Goal: Communication & Community: Share content

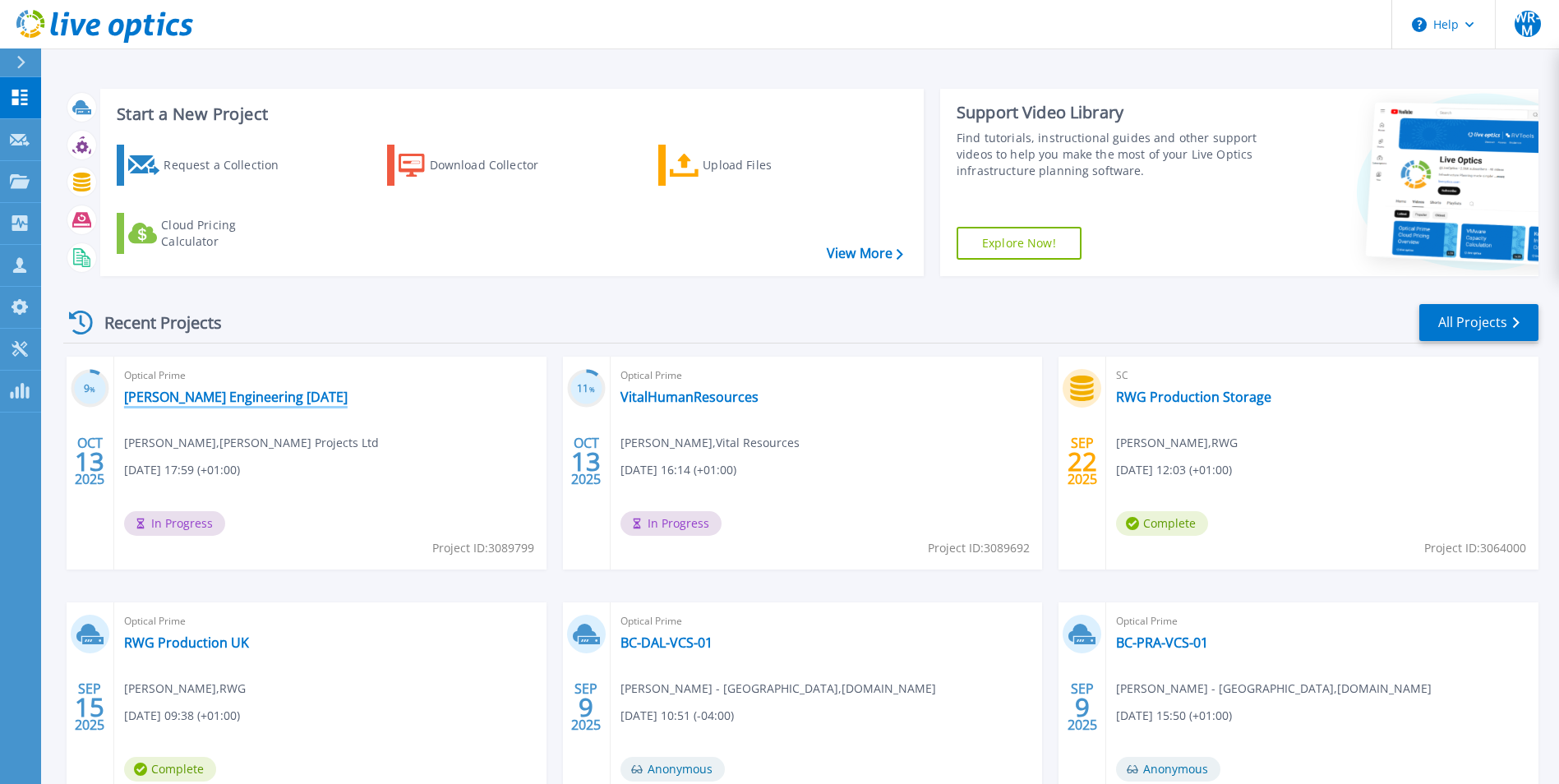
click at [262, 398] on link "[PERSON_NAME] Engineering [DATE]" at bounding box center [236, 396] width 224 height 16
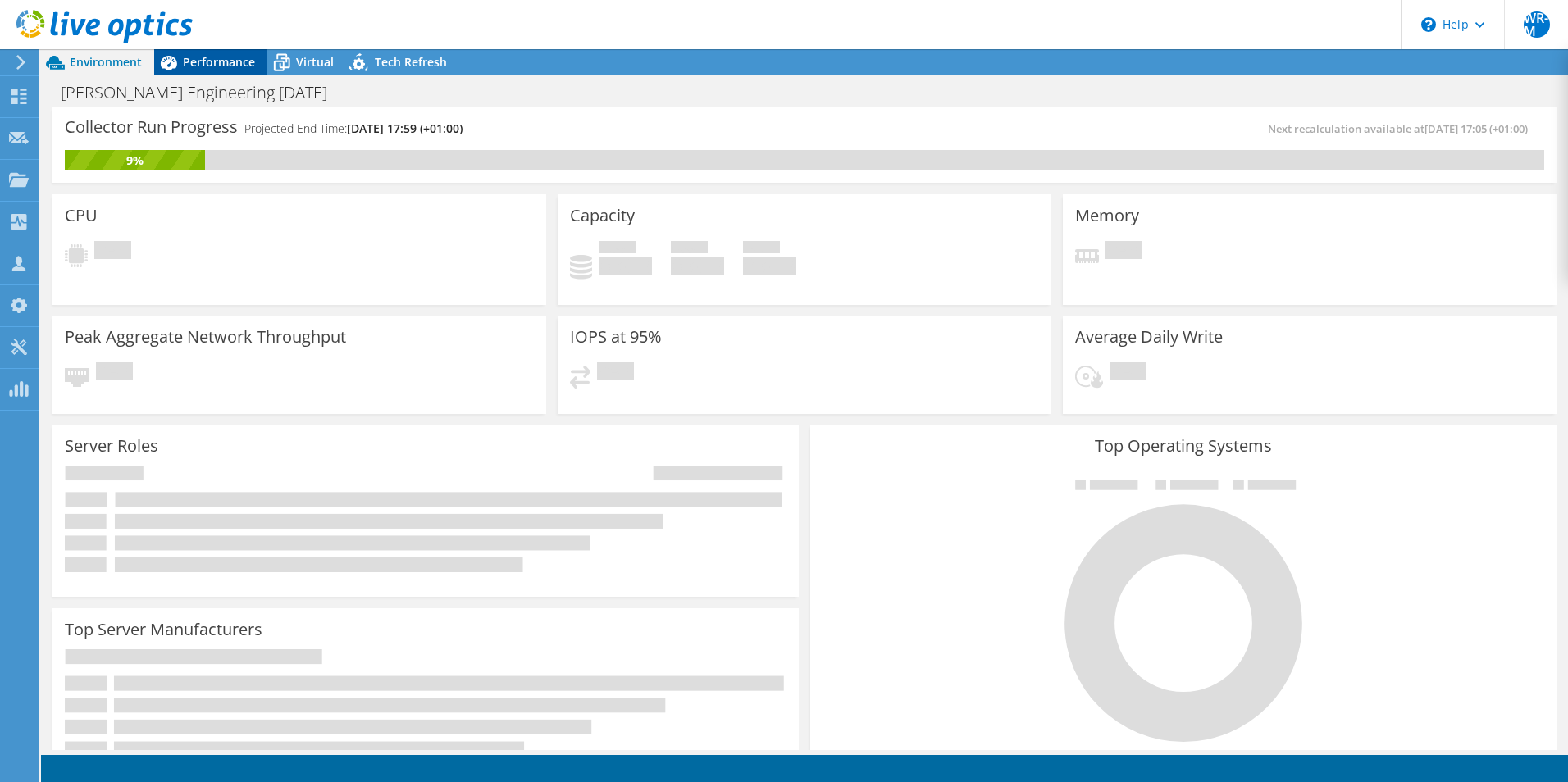
click at [250, 60] on span "Performance" at bounding box center [219, 62] width 72 height 15
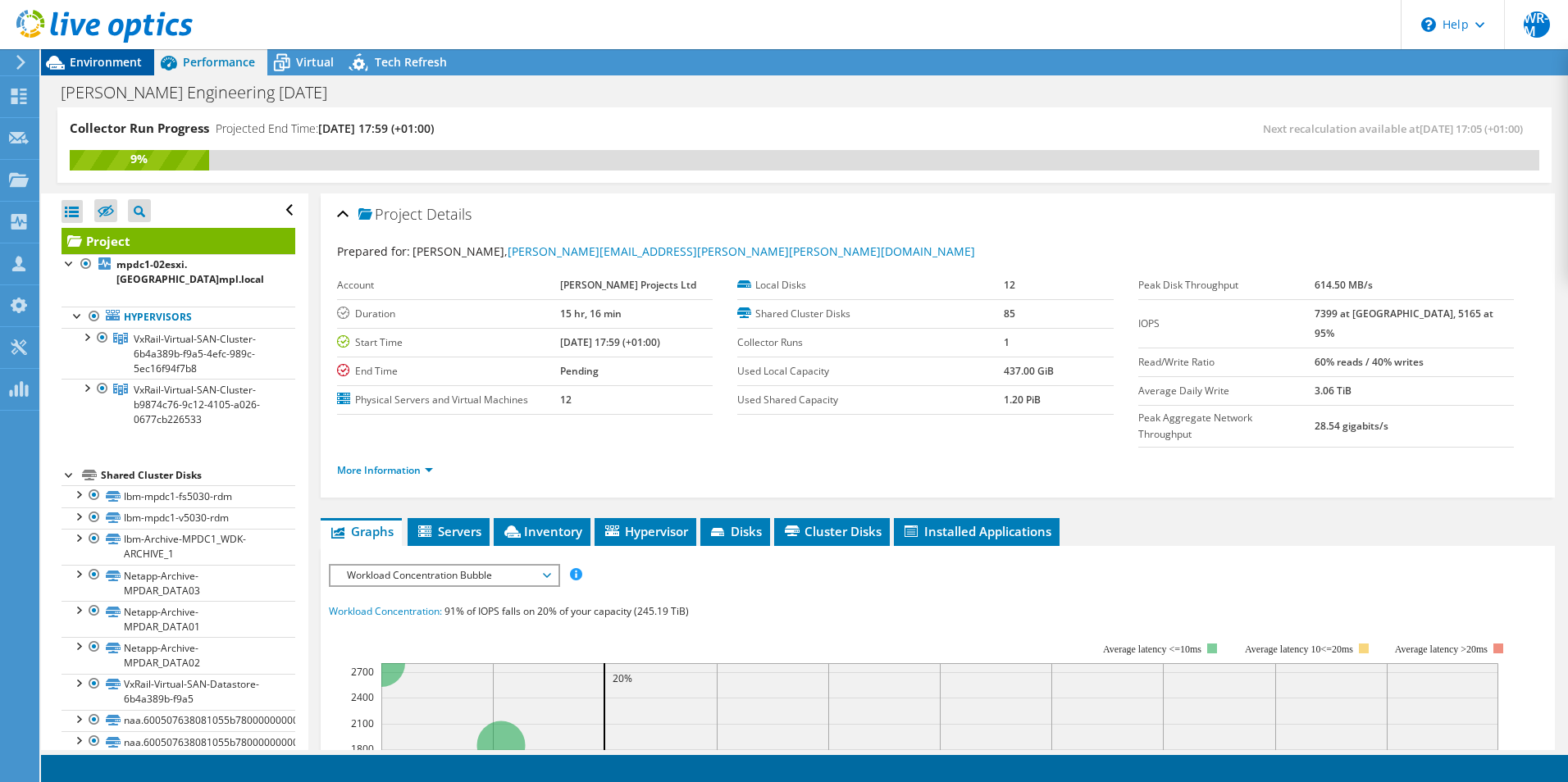
click at [123, 68] on span "Environment" at bounding box center [106, 62] width 72 height 15
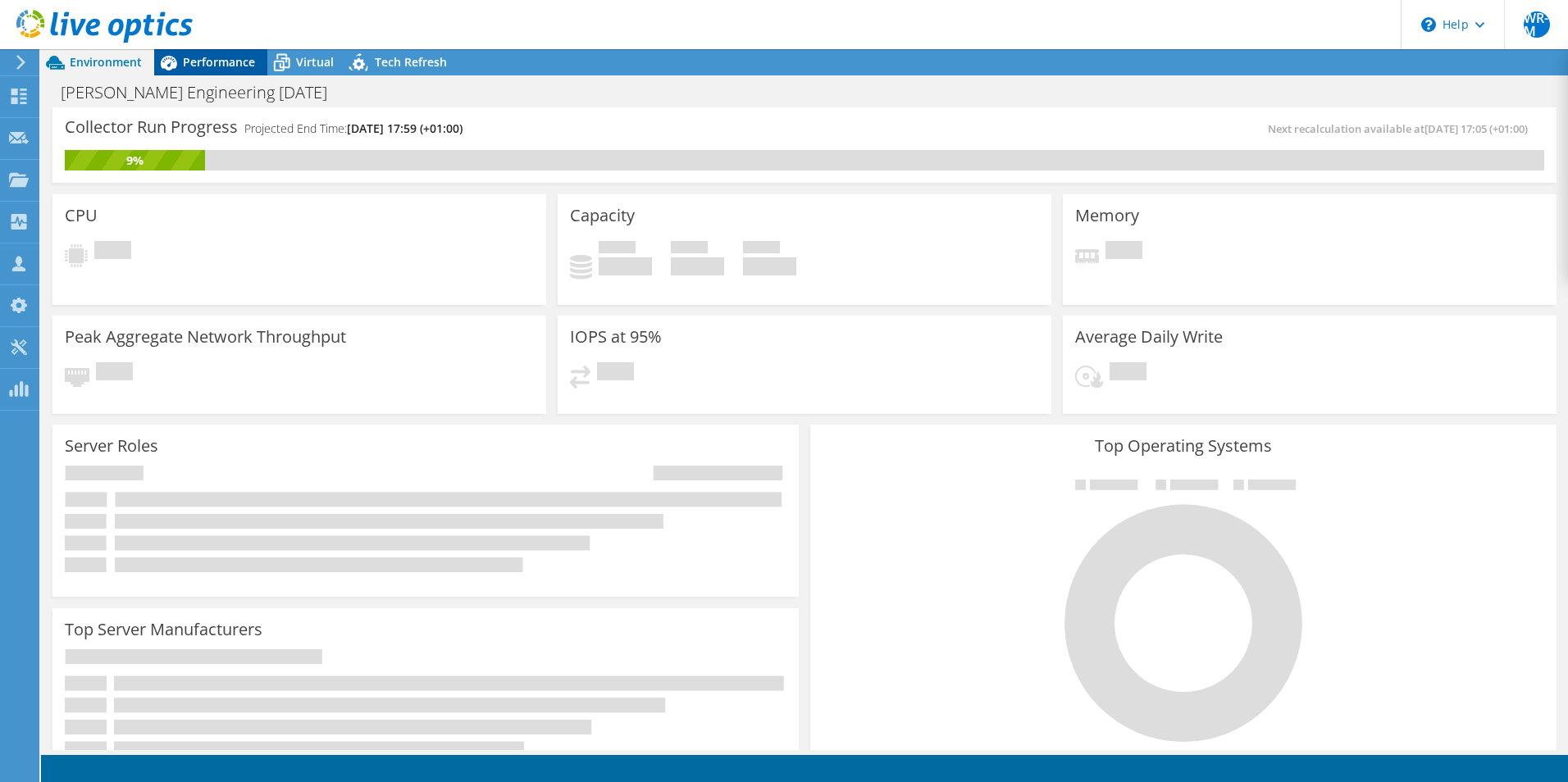
click at [179, 68] on icon at bounding box center [169, 63] width 29 height 29
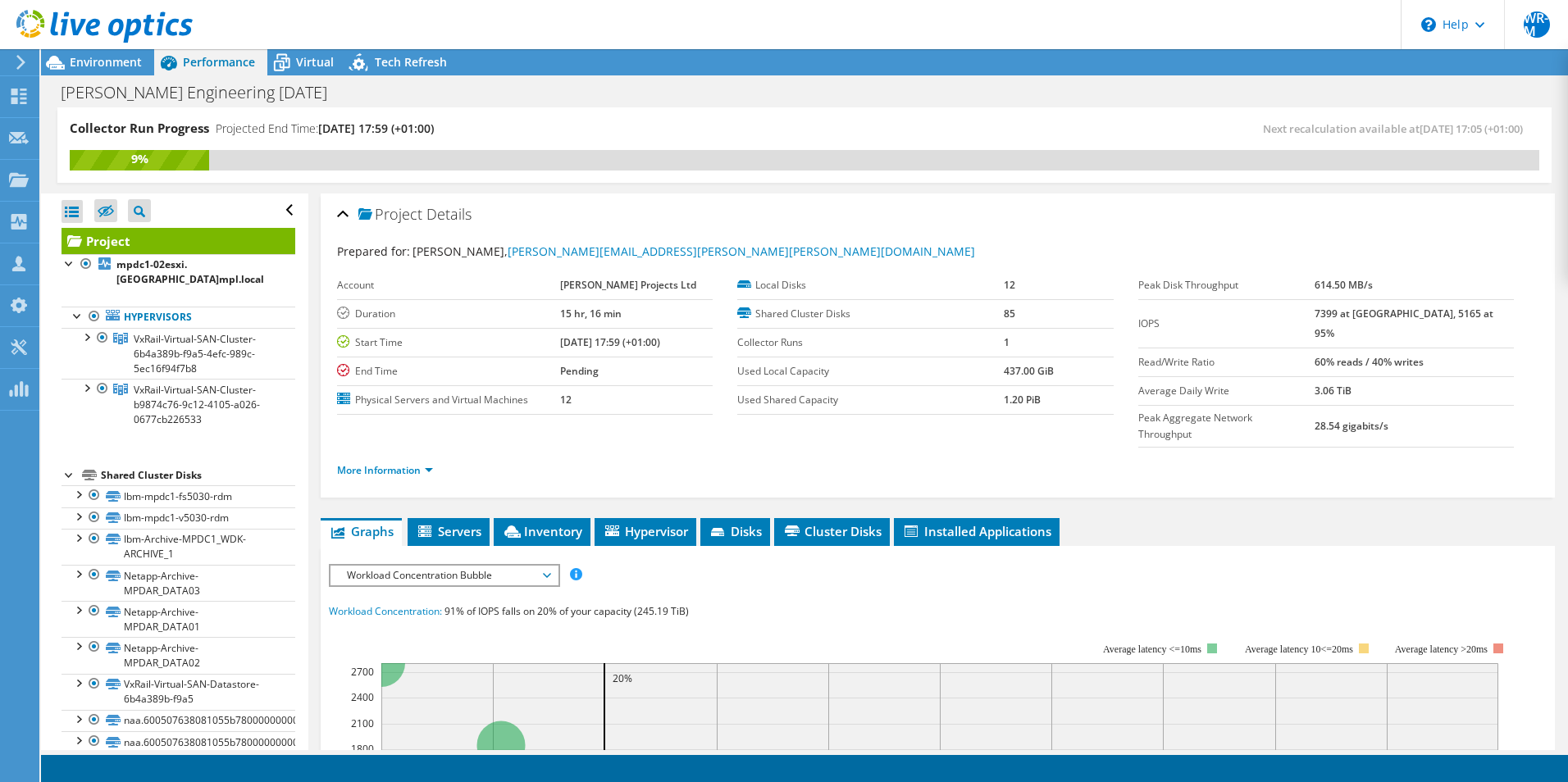
click at [78, 54] on div at bounding box center [96, 27] width 193 height 55
click at [139, 65] on span "Environment" at bounding box center [106, 62] width 72 height 15
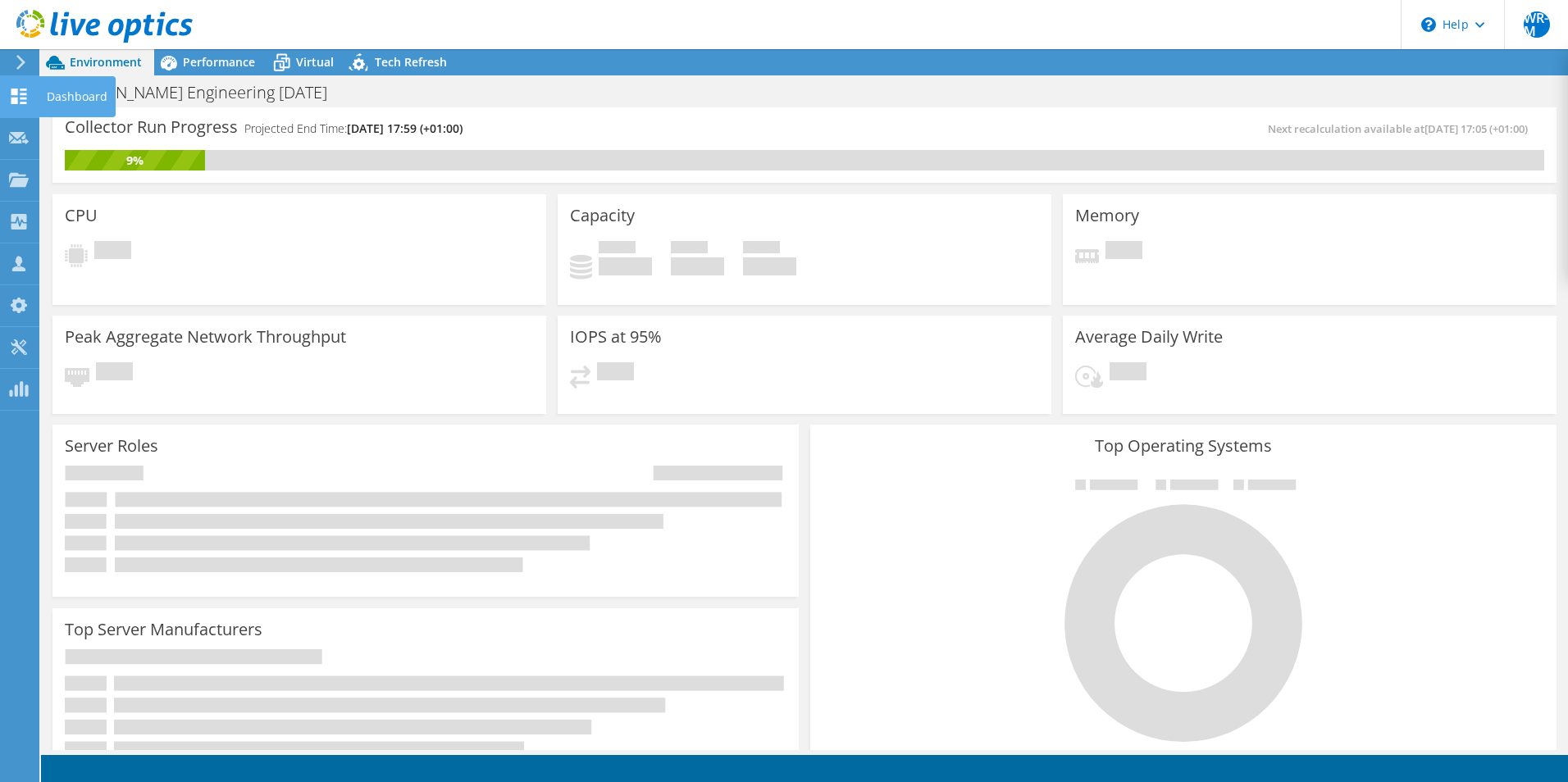
click at [20, 98] on icon at bounding box center [19, 96] width 20 height 15
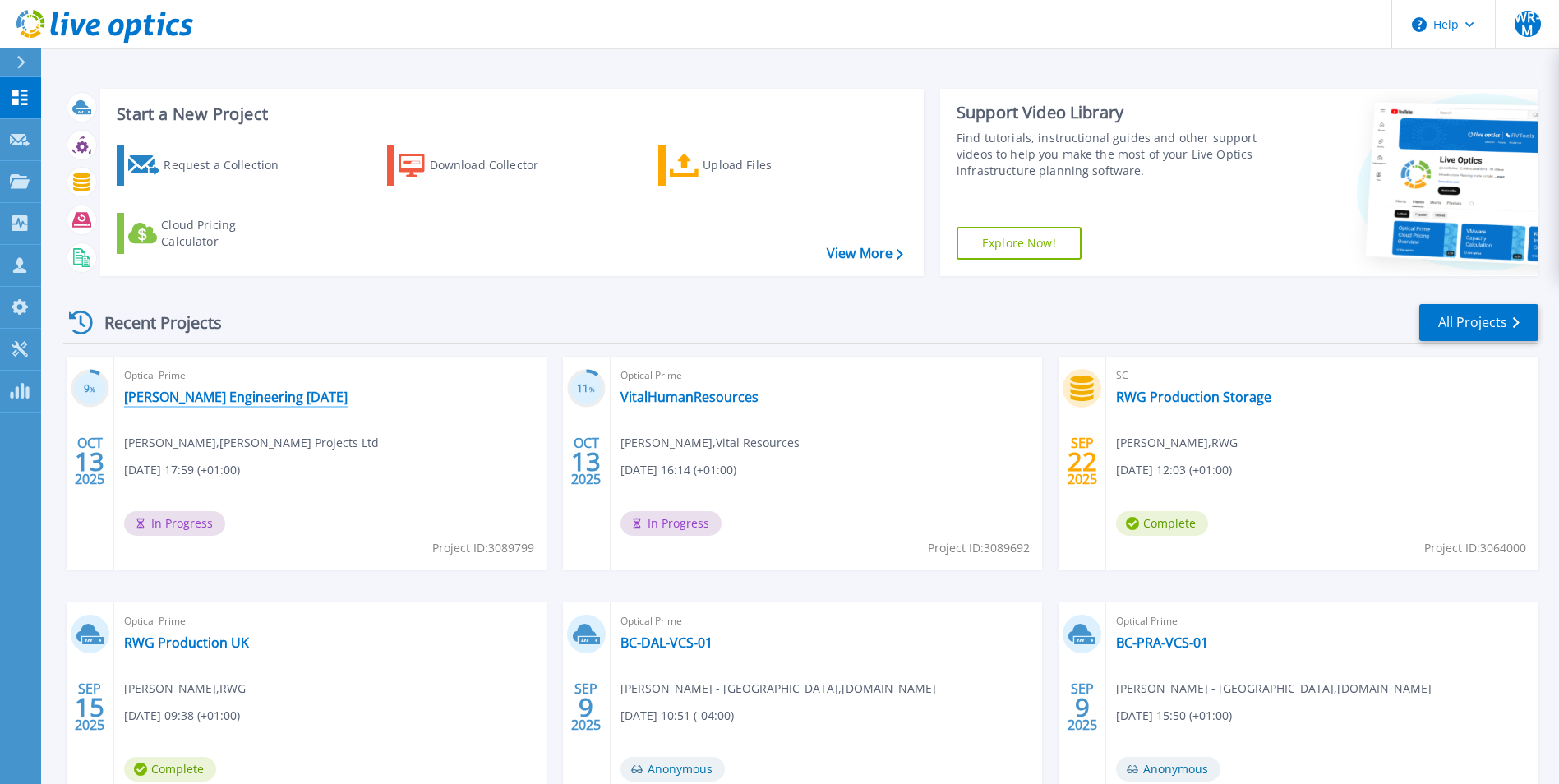
click at [234, 398] on link "[PERSON_NAME] Engineering [DATE]" at bounding box center [236, 396] width 224 height 16
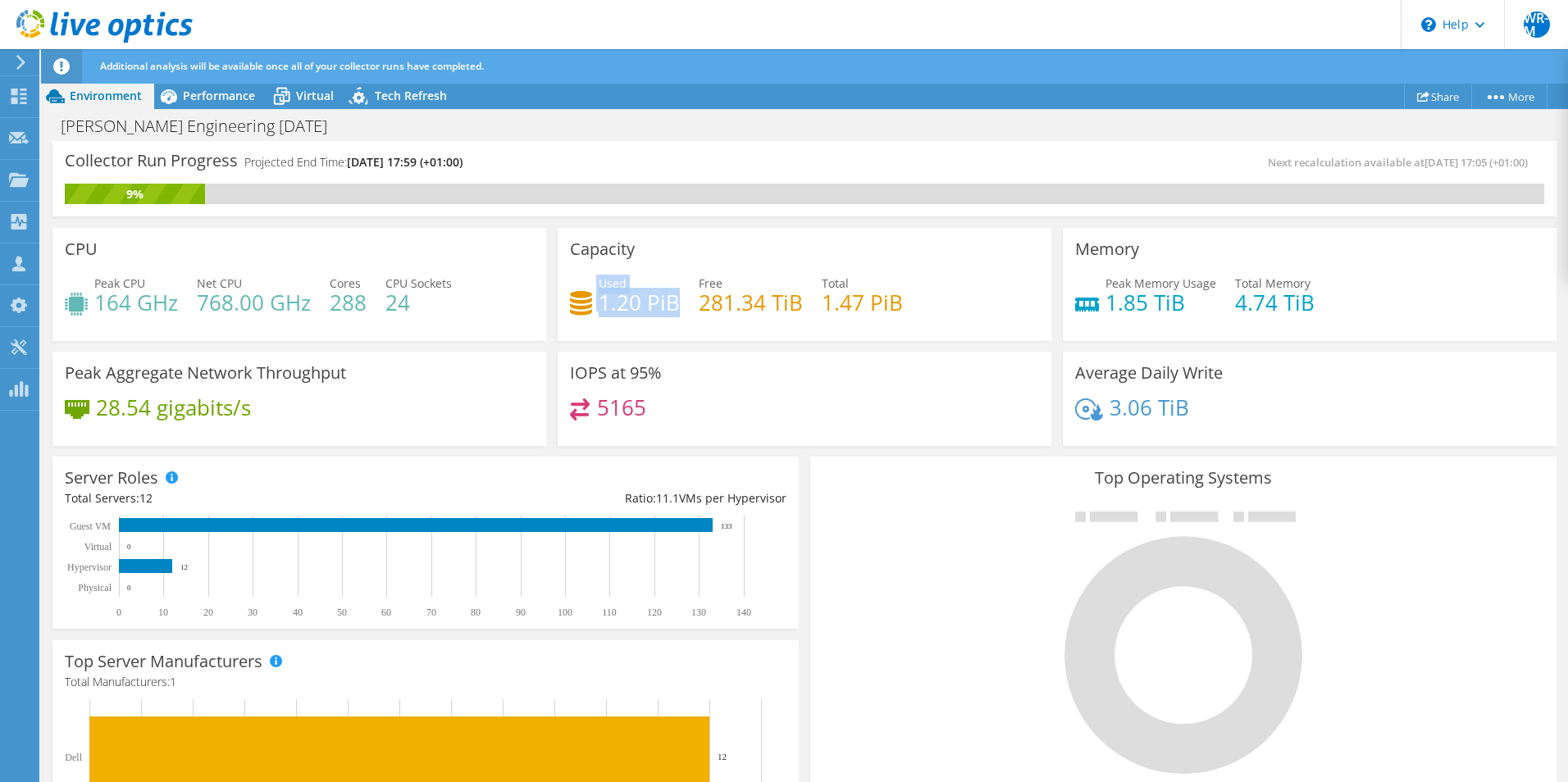
drag, startPoint x: 667, startPoint y: 301, endPoint x: 558, endPoint y: 305, distance: 109.1
click at [558, 305] on div "Capacity Used 1.20 PiB Free 281.34 TiB Total 1.47 PiB" at bounding box center [804, 284] width 493 height 113
click at [847, 286] on div "Total 1.47 PiB" at bounding box center [862, 292] width 81 height 37
click at [226, 97] on span "Performance" at bounding box center [219, 95] width 72 height 15
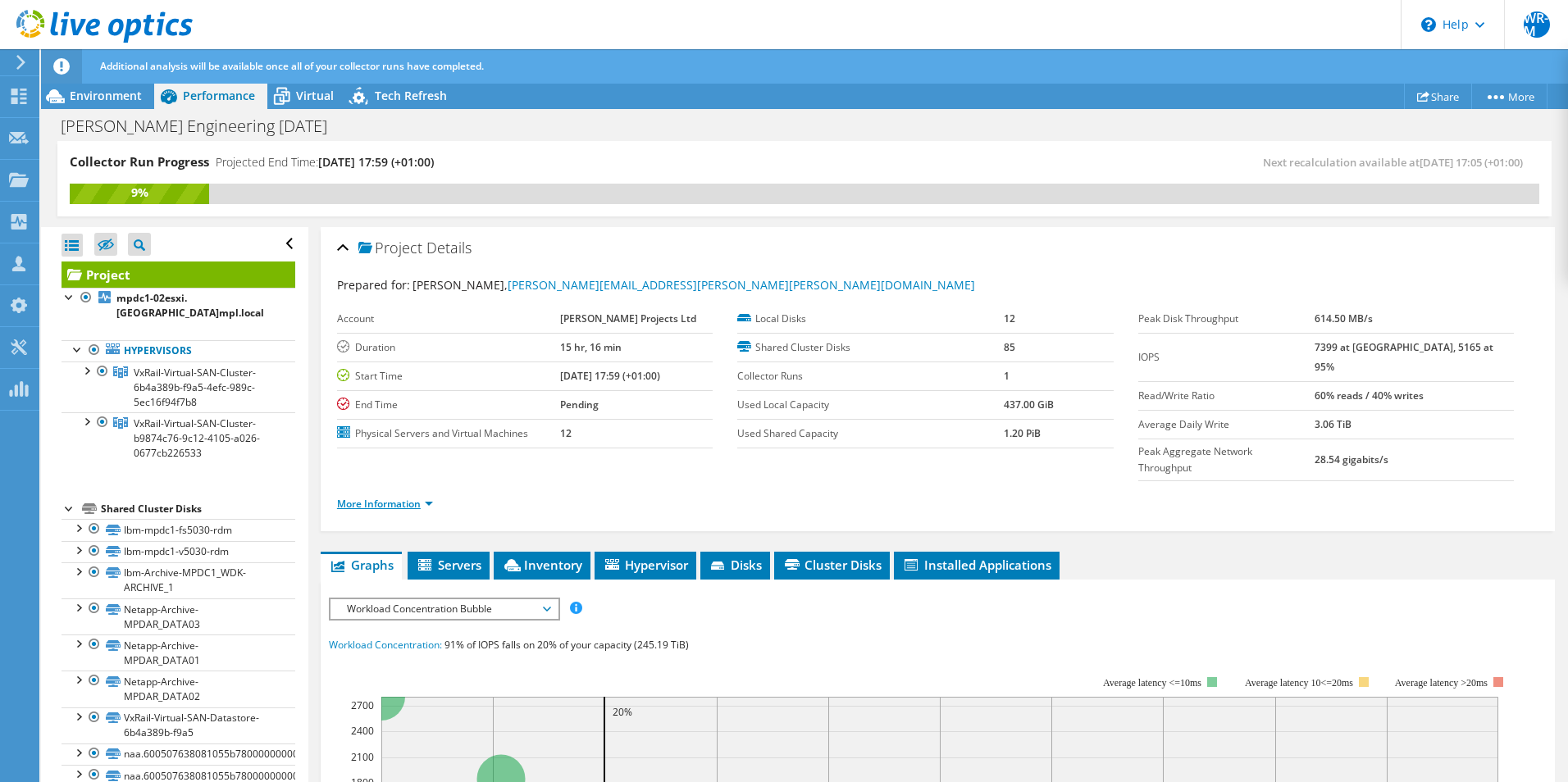
click at [378, 497] on link "More Information" at bounding box center [384, 503] width 96 height 14
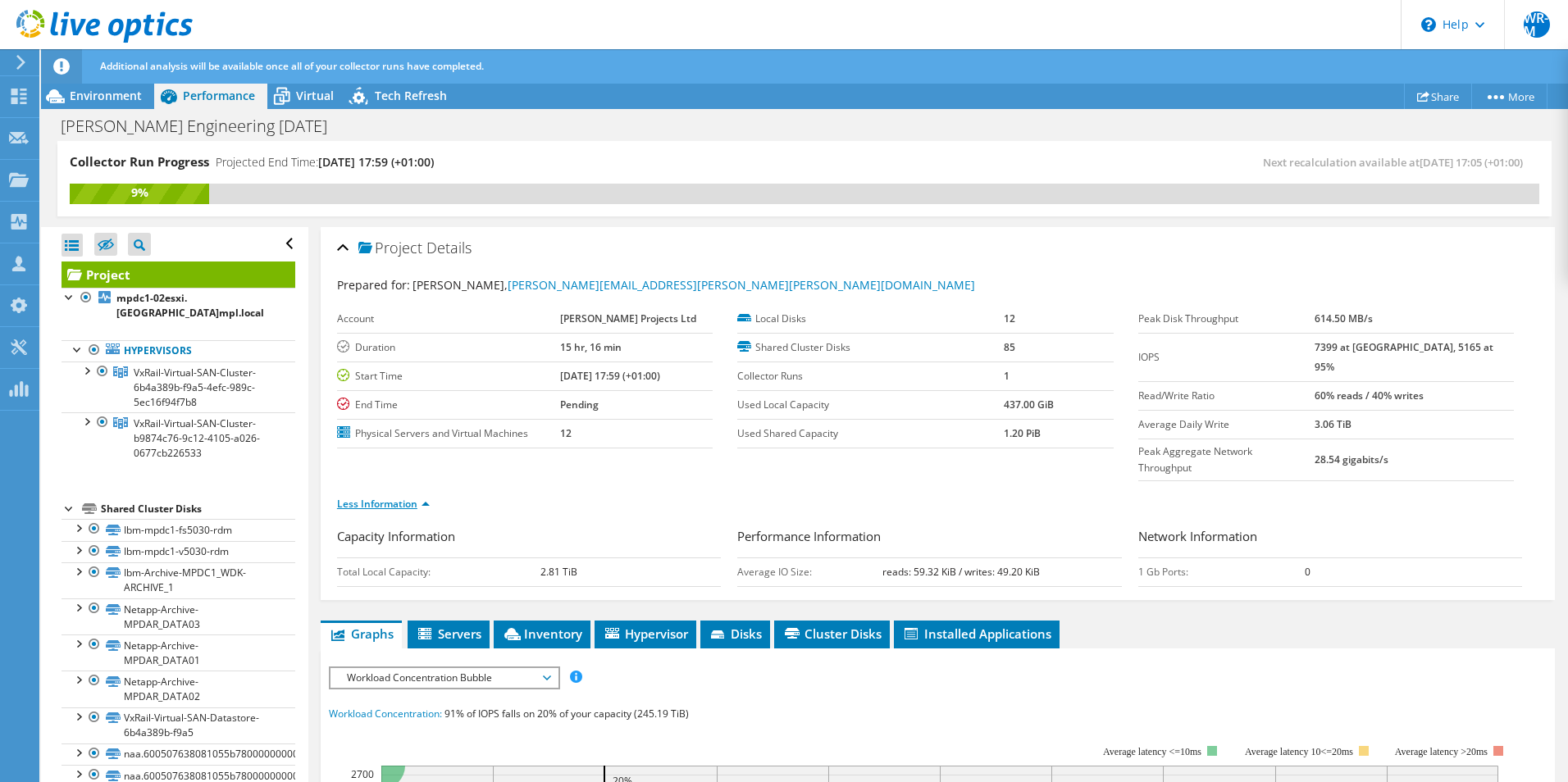
click at [380, 497] on link "Less Information" at bounding box center [383, 503] width 93 height 14
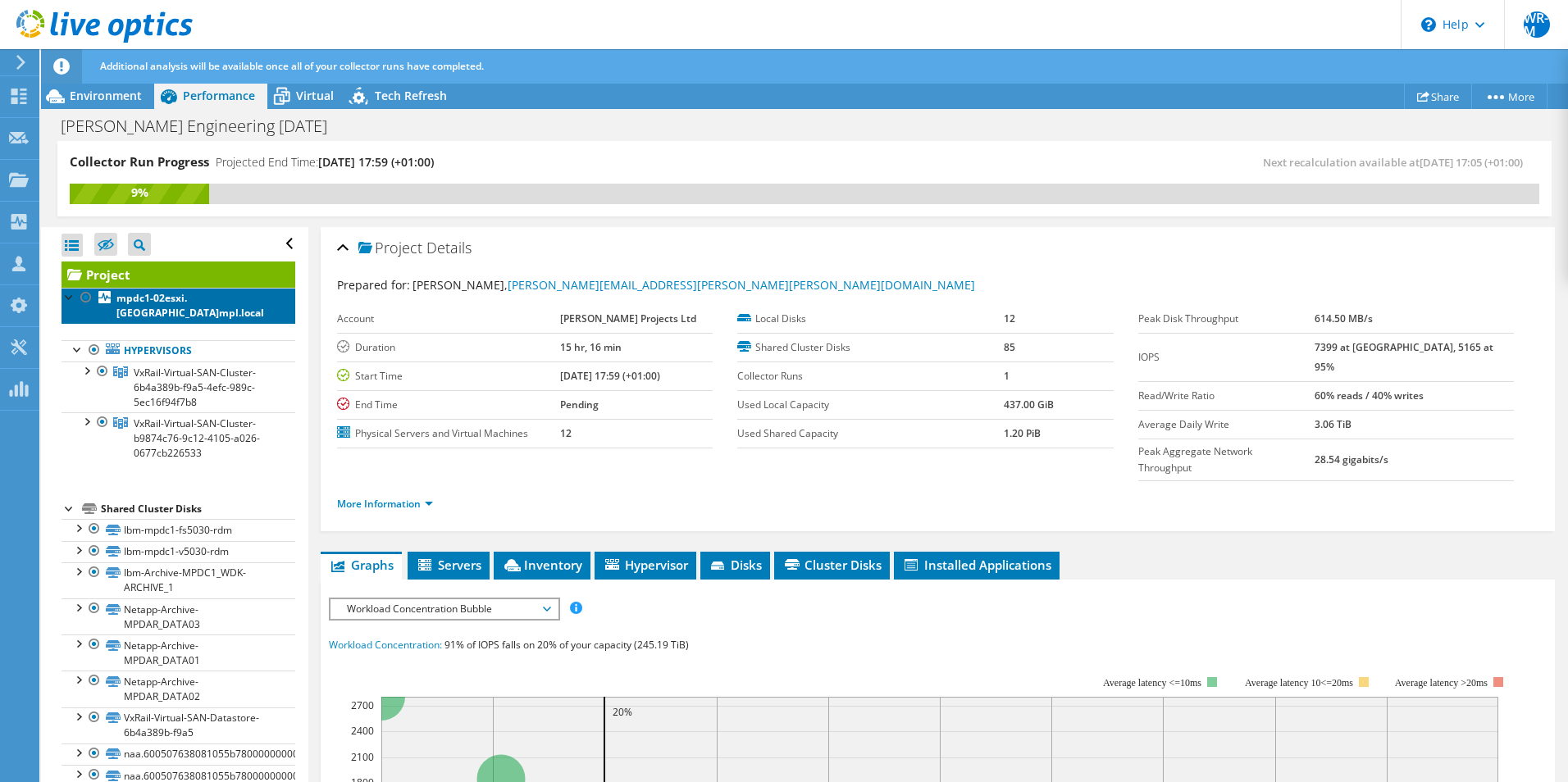
click at [169, 304] on link "mpdc1-02esxi.[GEOGRAPHIC_DATA]mpl.local" at bounding box center [178, 306] width 233 height 36
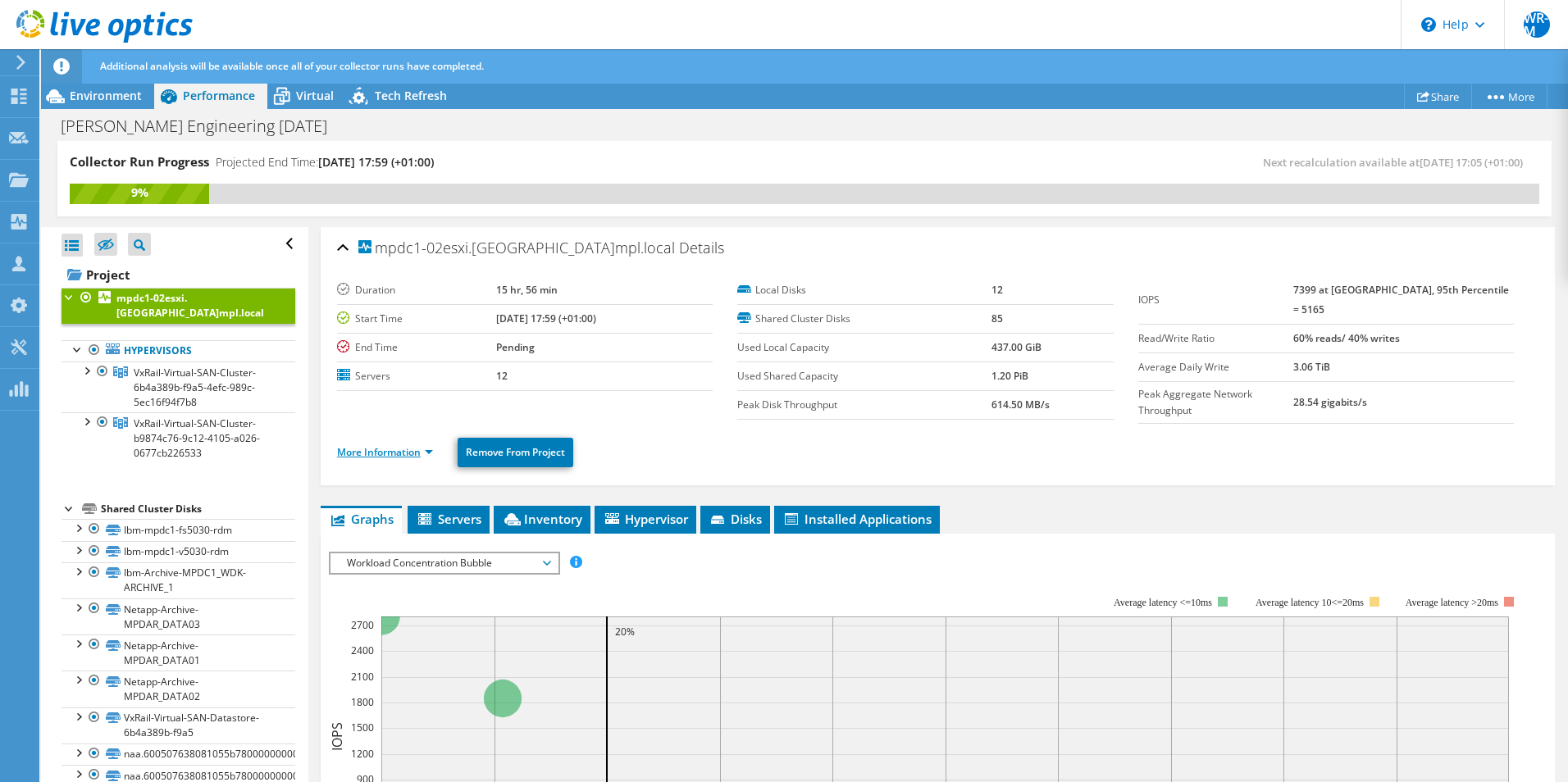
click at [379, 446] on link "More Information" at bounding box center [384, 451] width 96 height 14
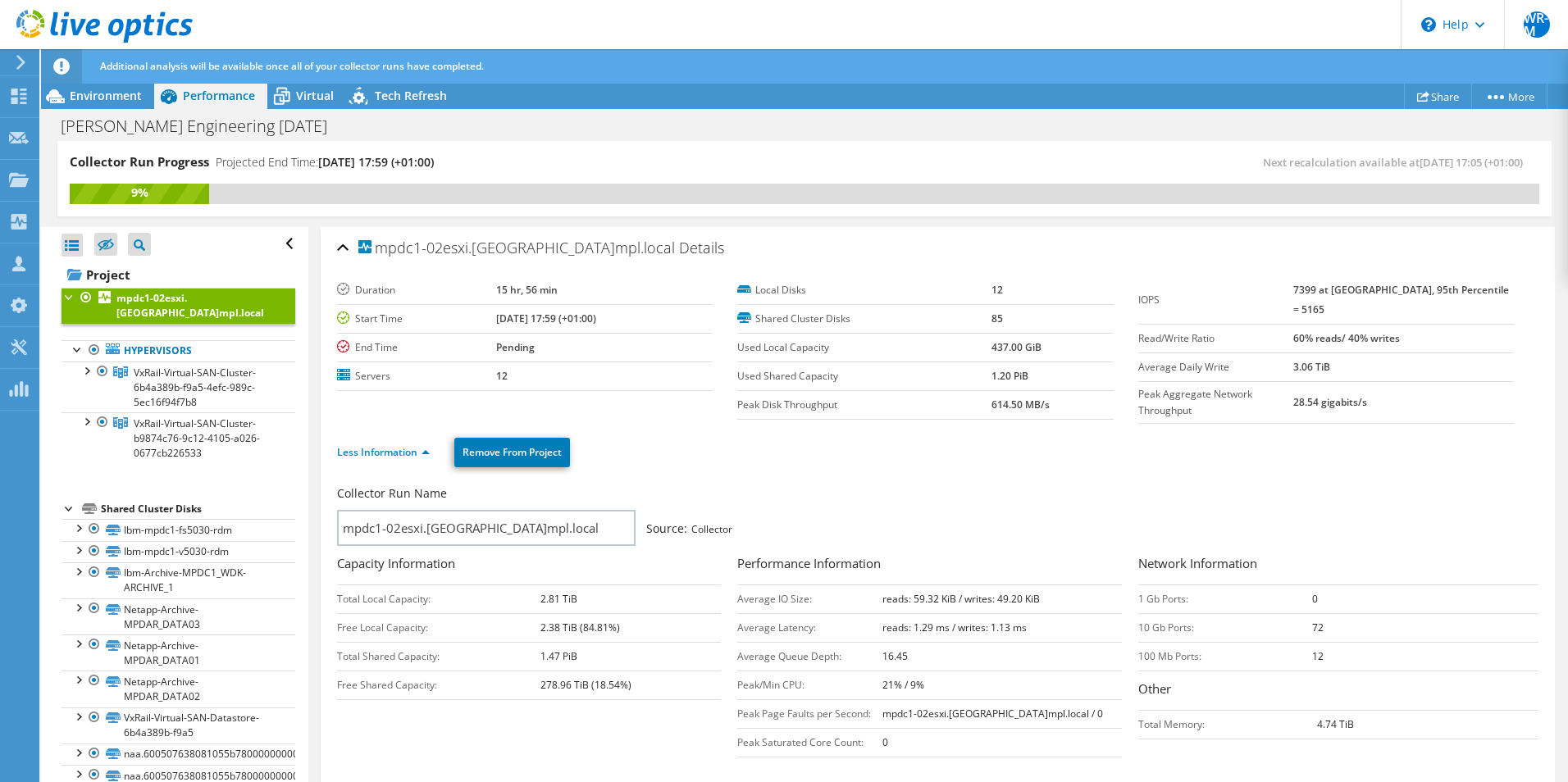
drag, startPoint x: 1018, startPoint y: 378, endPoint x: 947, endPoint y: 375, distance: 71.1
click at [947, 375] on tr "Used Shared Capacity 1.20 PiB" at bounding box center [925, 376] width 376 height 29
drag, startPoint x: 947, startPoint y: 375, endPoint x: 926, endPoint y: 405, distance: 36.6
click at [926, 405] on label "Peak Disk Throughput" at bounding box center [864, 405] width 254 height 16
drag, startPoint x: 1036, startPoint y: 381, endPoint x: 960, endPoint y: 381, distance: 76.0
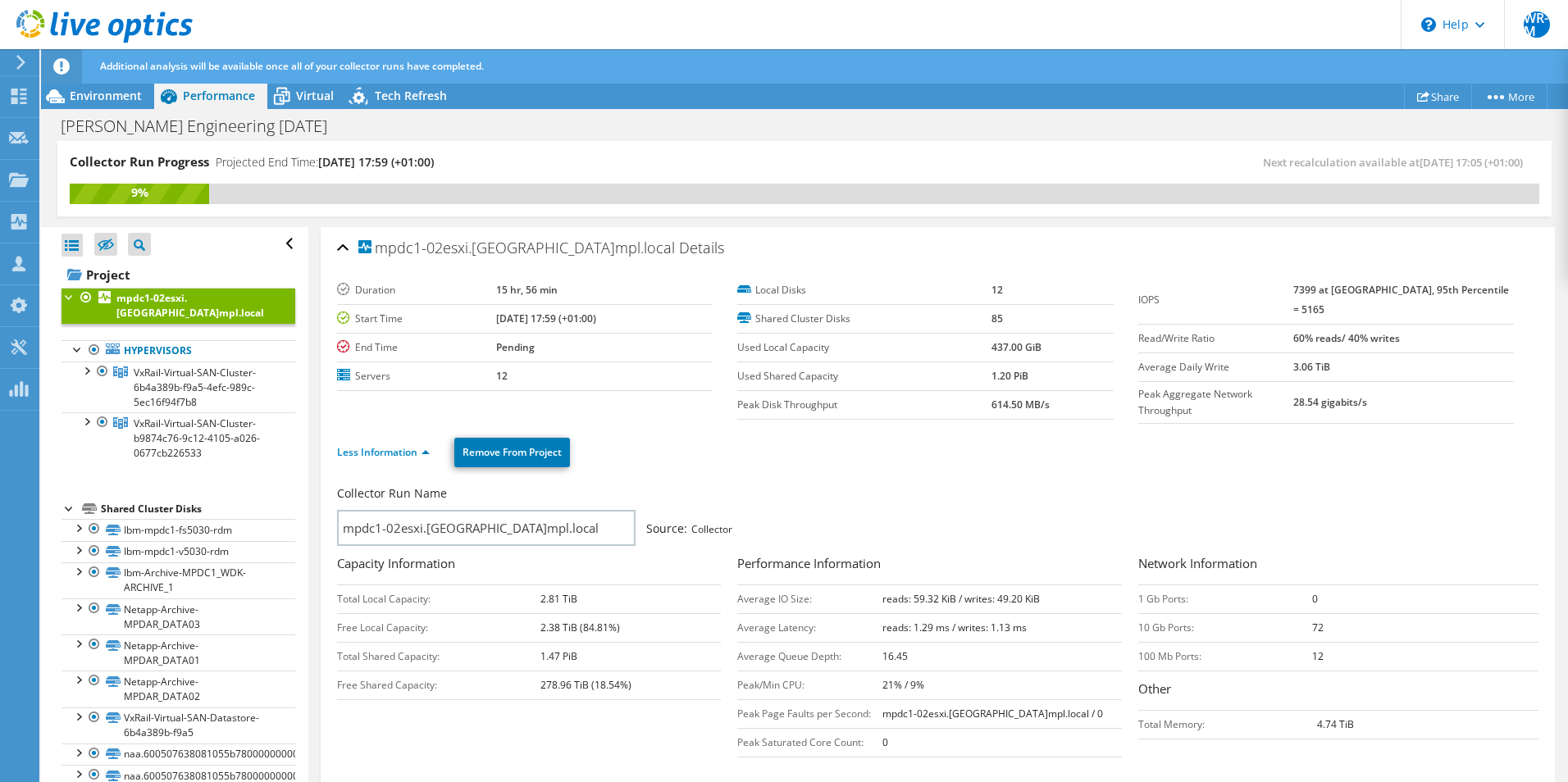
click at [960, 381] on tr "Used Shared Capacity 1.20 PiB" at bounding box center [925, 376] width 376 height 29
drag, startPoint x: 960, startPoint y: 381, endPoint x: 873, endPoint y: 364, distance: 88.6
click at [873, 364] on td "Used Shared Capacity" at bounding box center [864, 376] width 254 height 29
click at [141, 101] on span "Environment" at bounding box center [106, 95] width 72 height 15
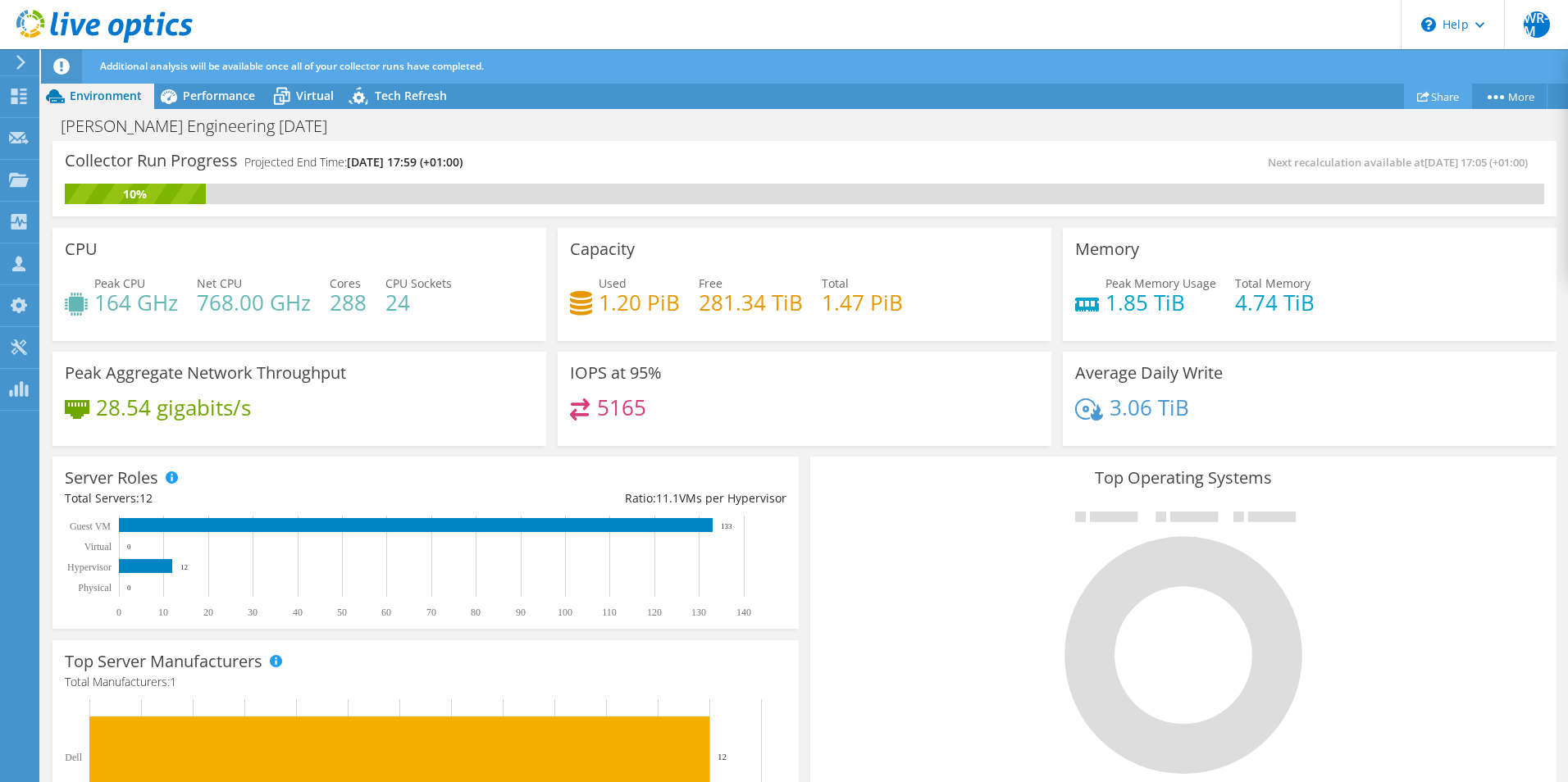
click at [1425, 95] on link "Share" at bounding box center [1438, 96] width 68 height 26
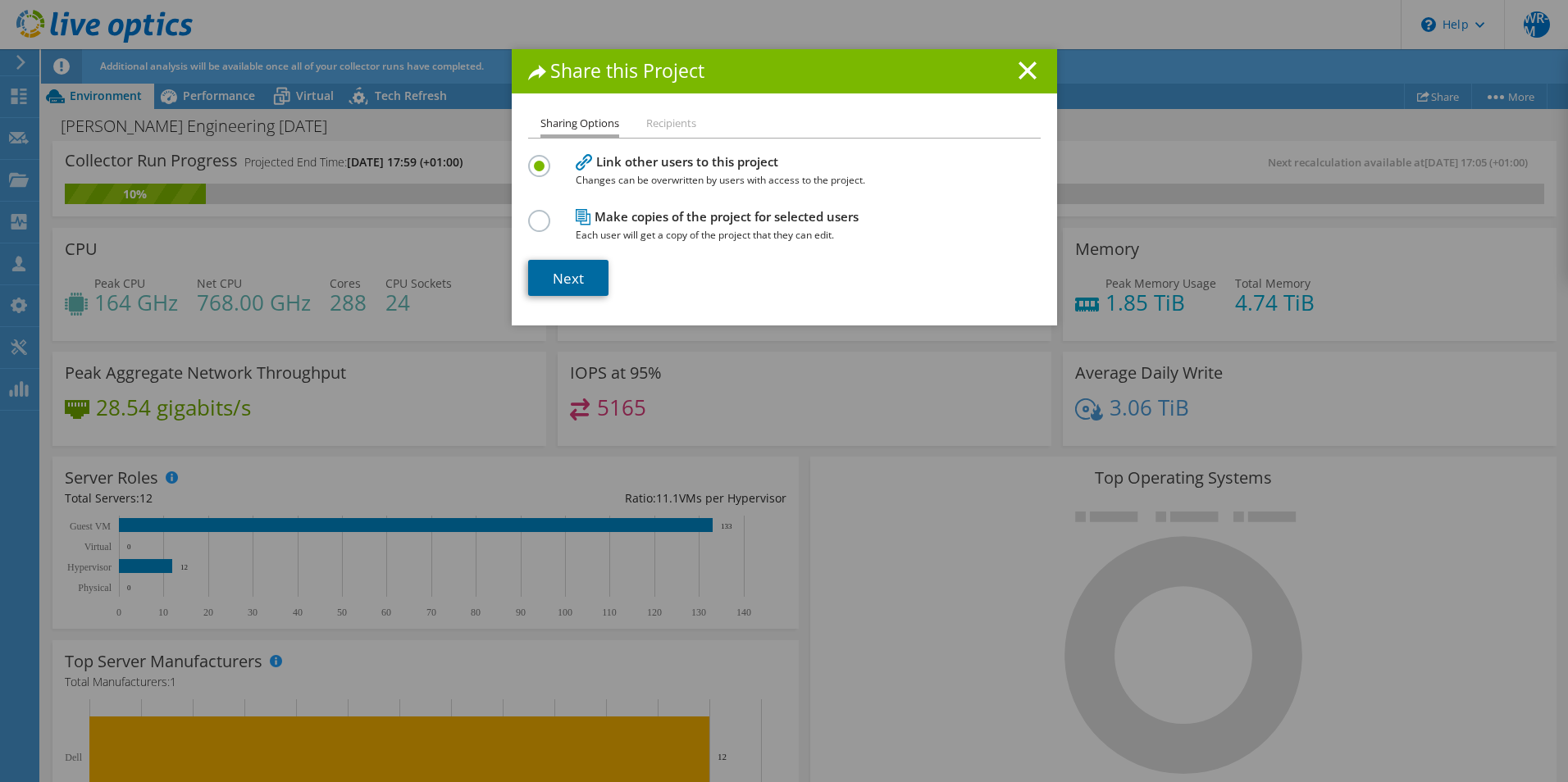
click at [558, 276] on link "Next" at bounding box center [568, 278] width 80 height 36
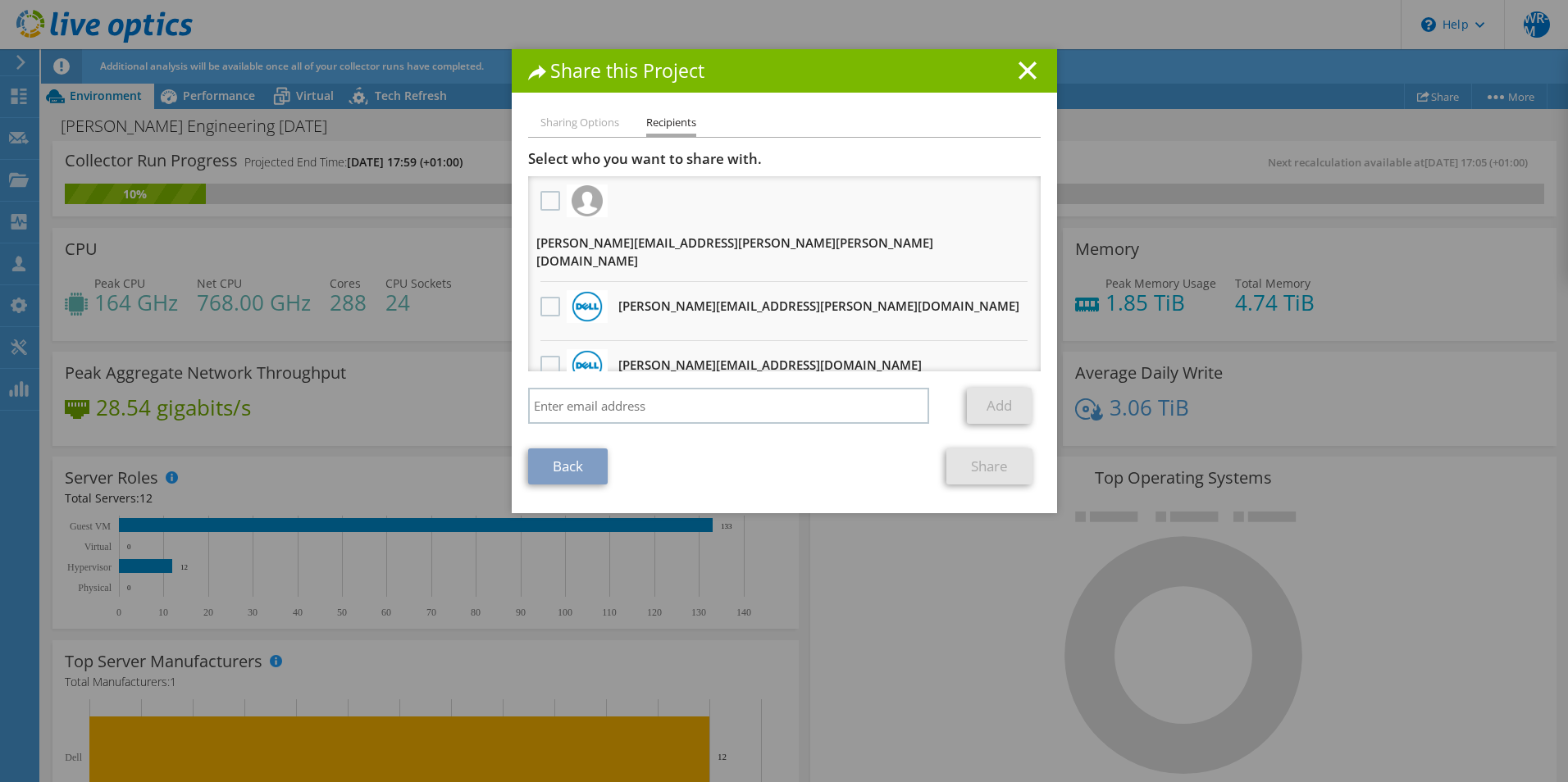
scroll to position [82, 0]
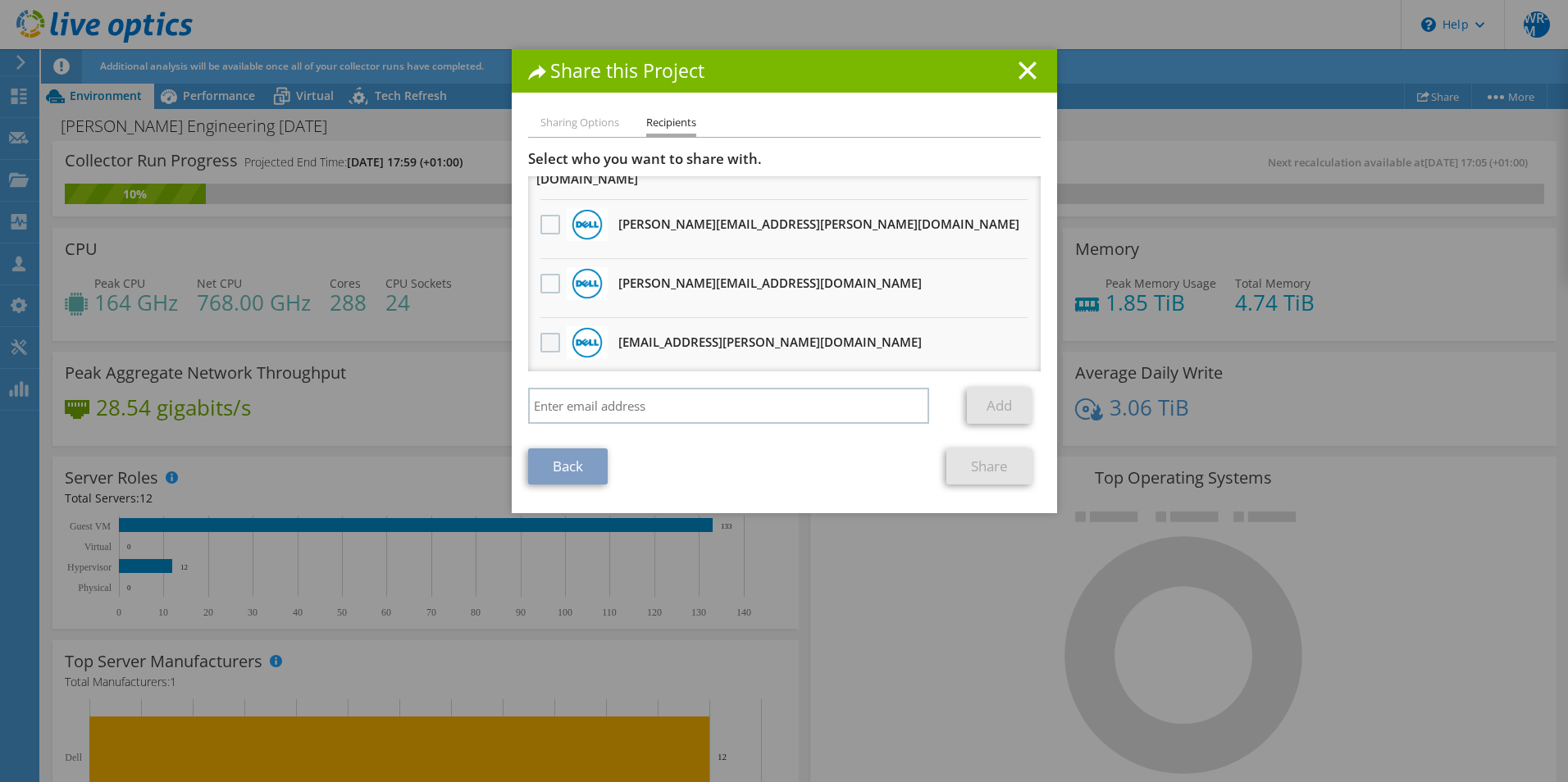
click at [540, 333] on label at bounding box center [552, 342] width 24 height 20
click at [0, 0] on input "checkbox" at bounding box center [0, 0] width 0 height 0
click at [995, 469] on link "Share" at bounding box center [989, 466] width 86 height 36
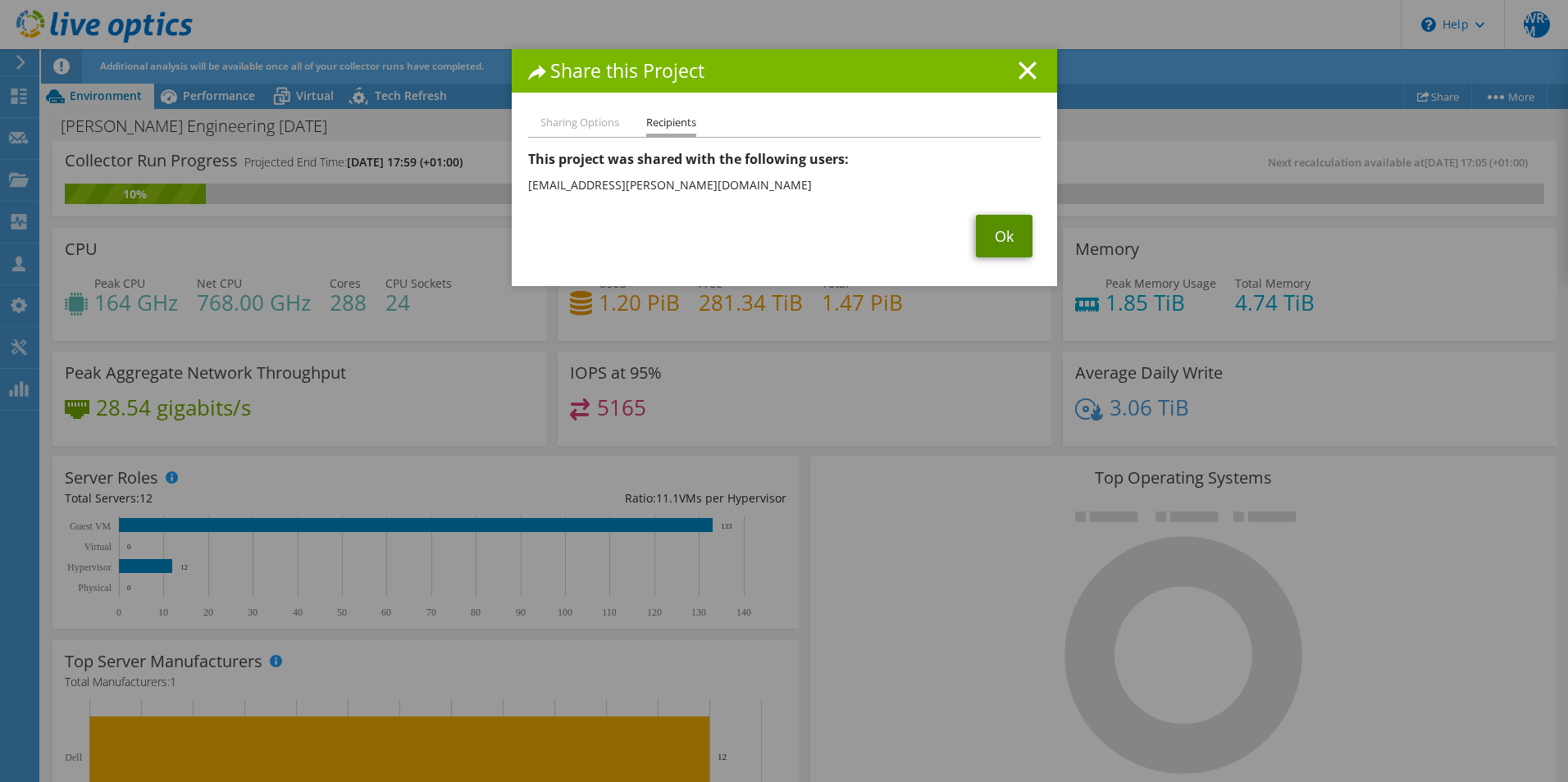
click at [987, 239] on link "Ok" at bounding box center [1004, 236] width 56 height 43
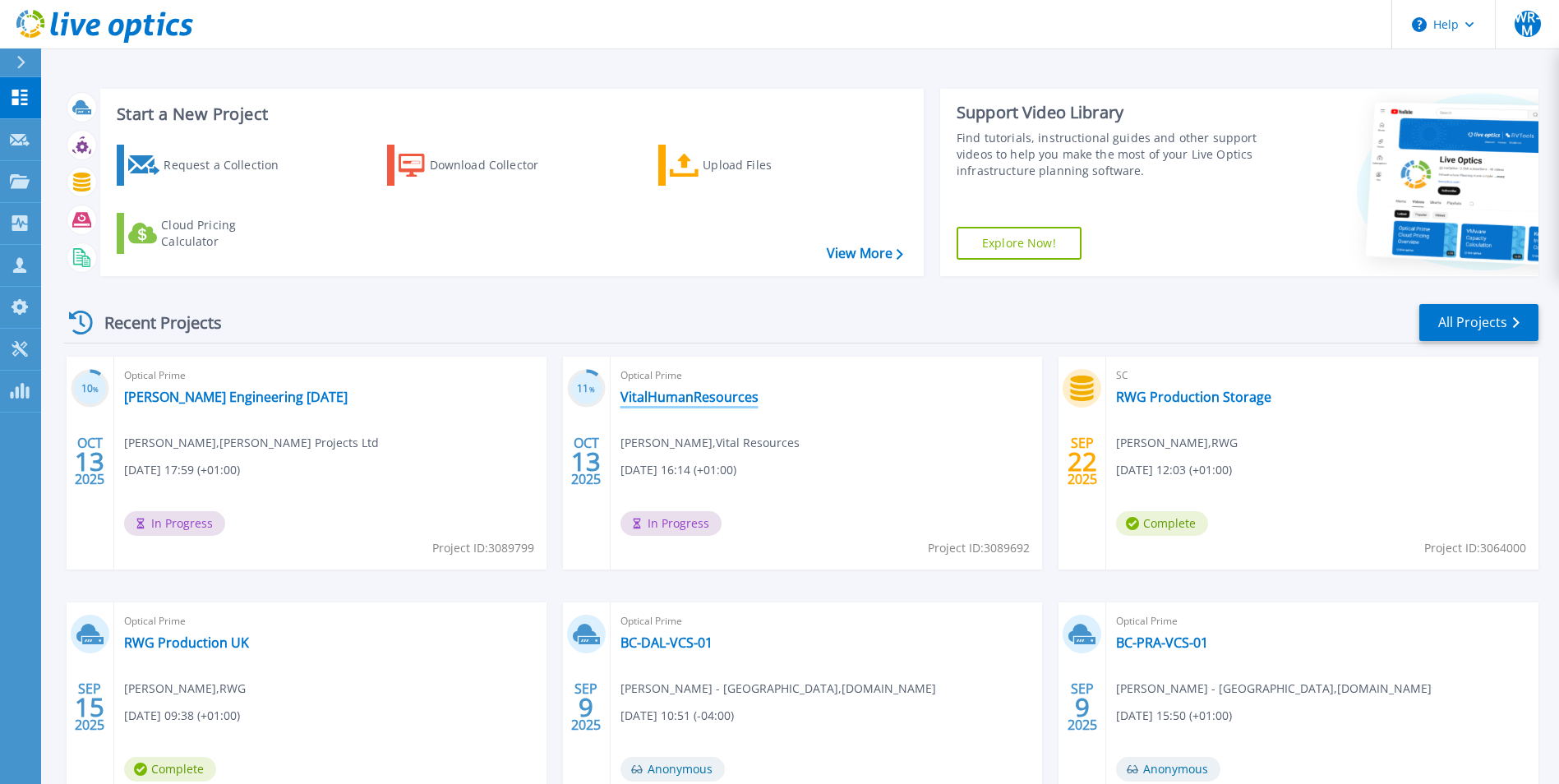
click at [676, 392] on link "VitalHumanResources" at bounding box center [689, 396] width 138 height 16
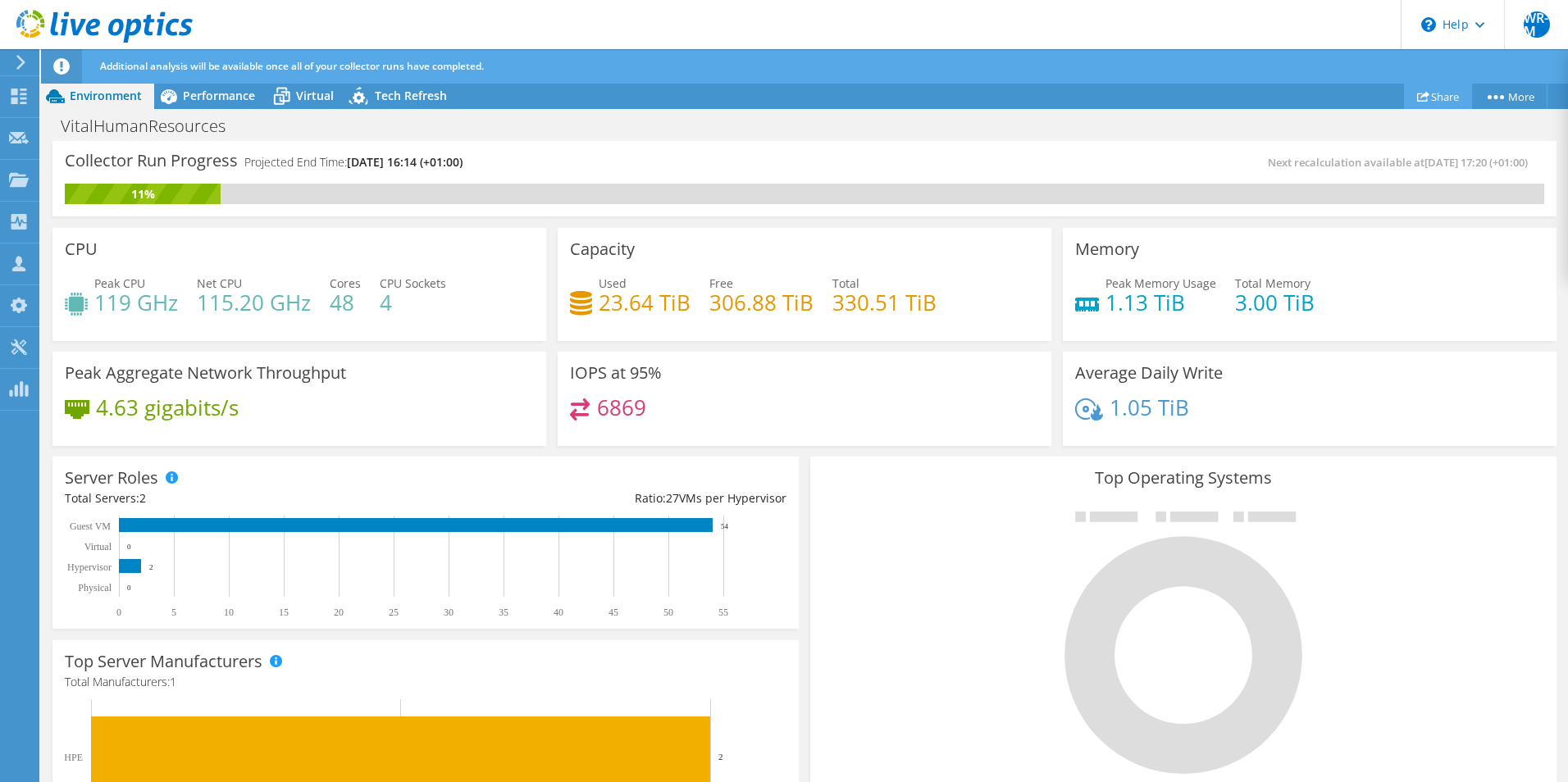
click at [1431, 89] on link "Share" at bounding box center [1438, 96] width 68 height 26
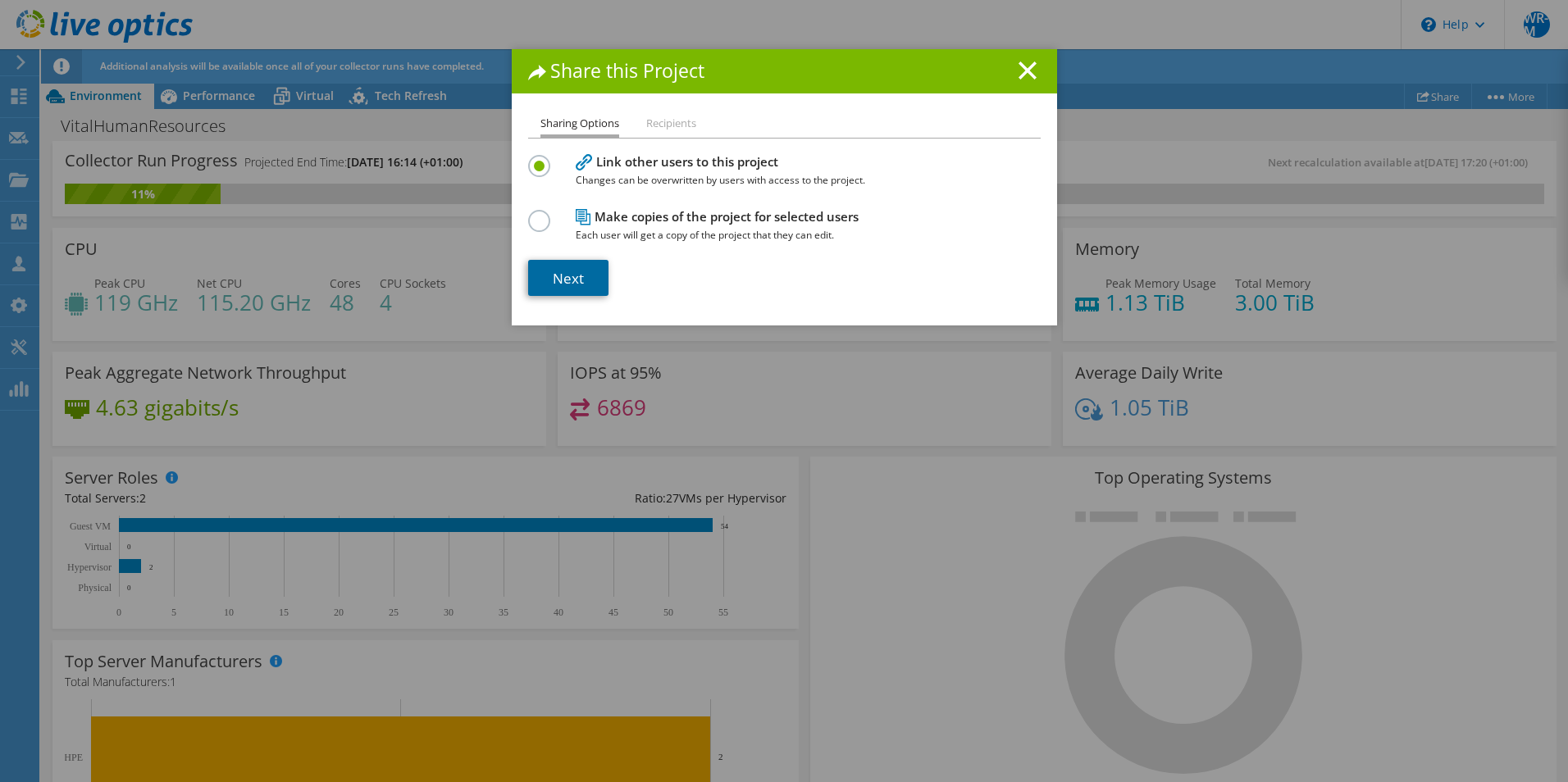
click at [569, 268] on link "Next" at bounding box center [568, 278] width 80 height 36
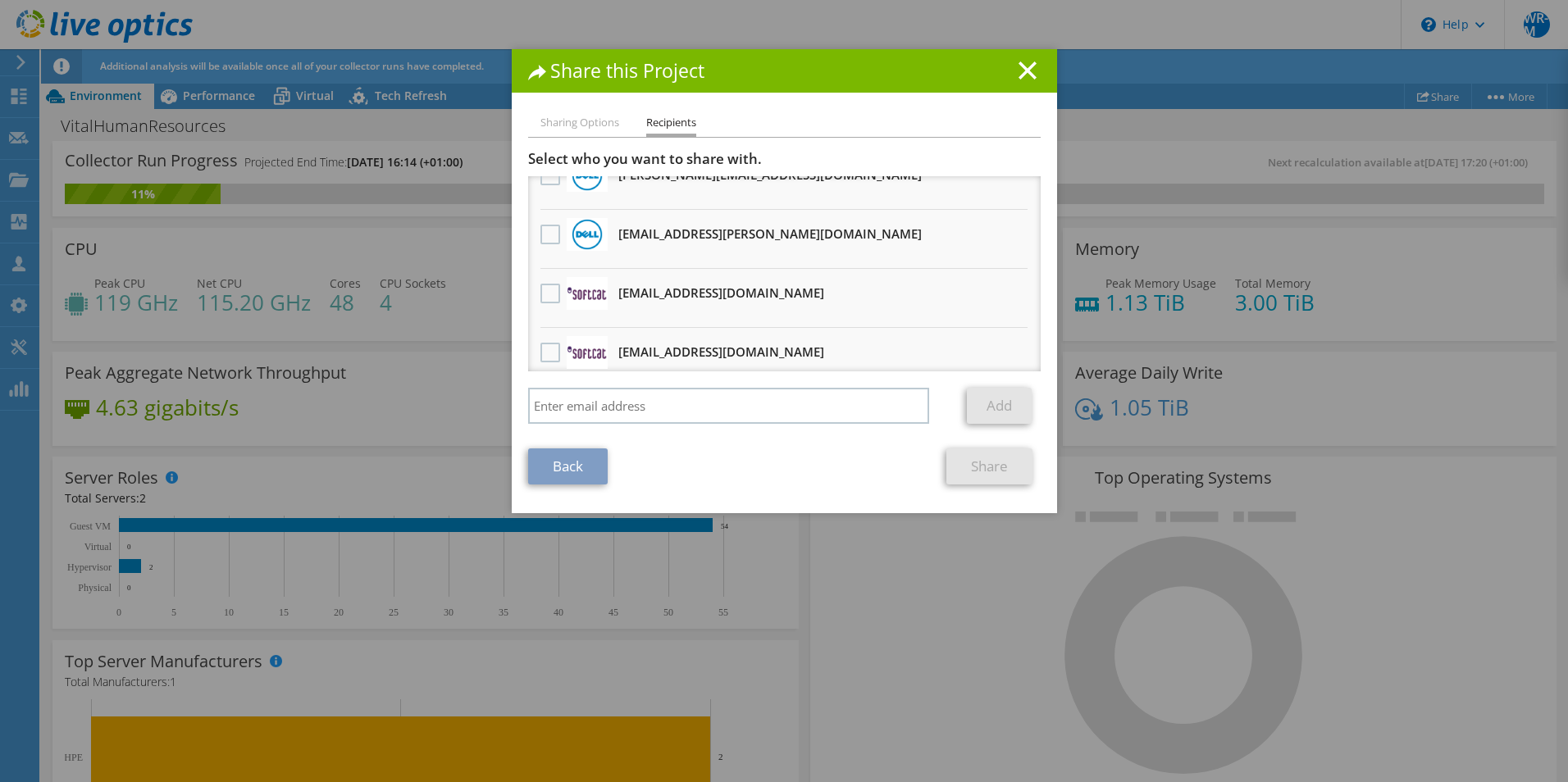
scroll to position [164, 0]
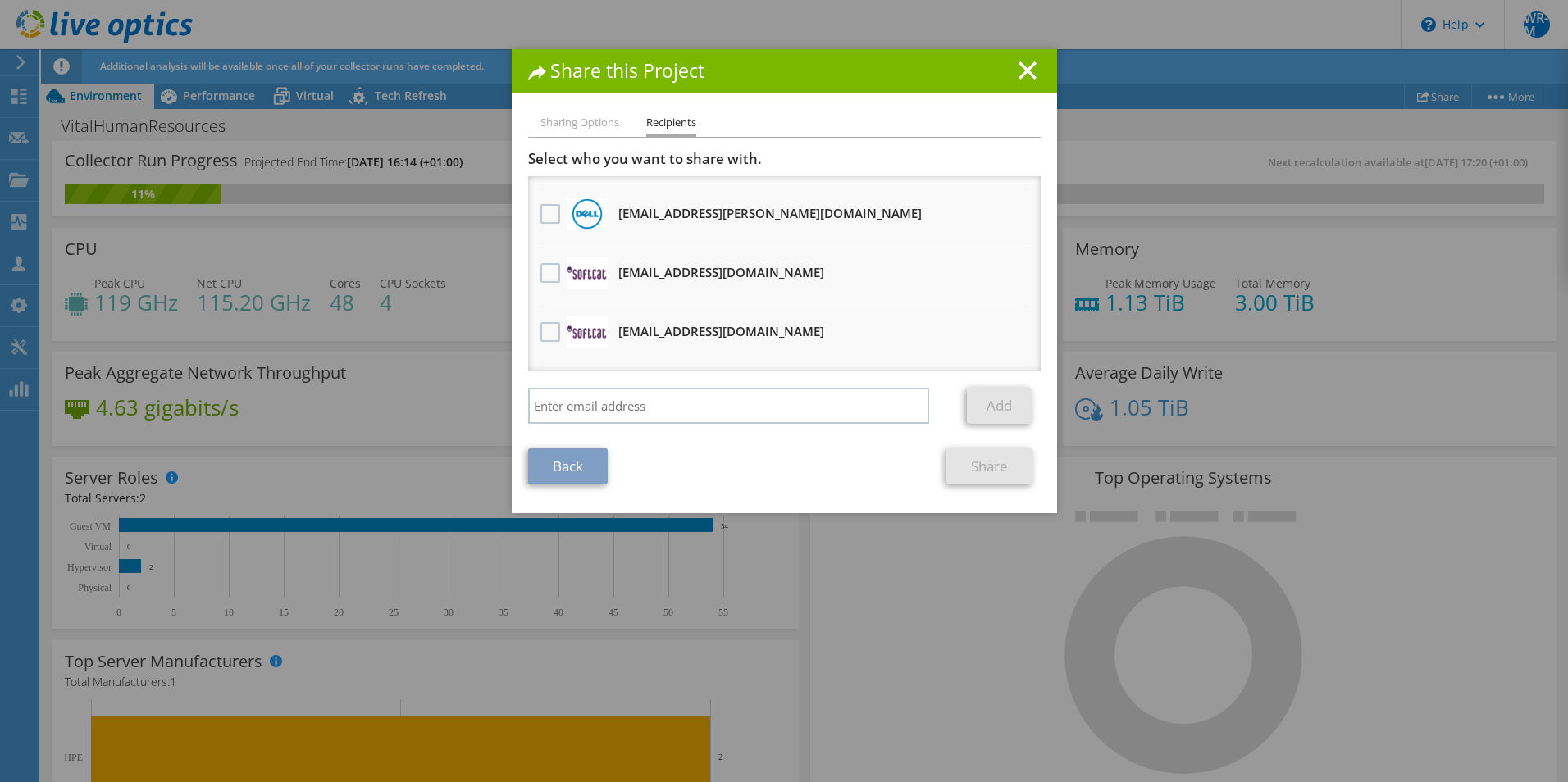
click at [663, 216] on h3 "Graeme.Thompson@dell.com Will receive an anonymous copy" at bounding box center [770, 213] width 303 height 26
click at [545, 210] on label at bounding box center [552, 214] width 24 height 20
click at [0, 0] on input "checkbox" at bounding box center [0, 0] width 0 height 0
click at [964, 462] on link "Share" at bounding box center [989, 466] width 86 height 36
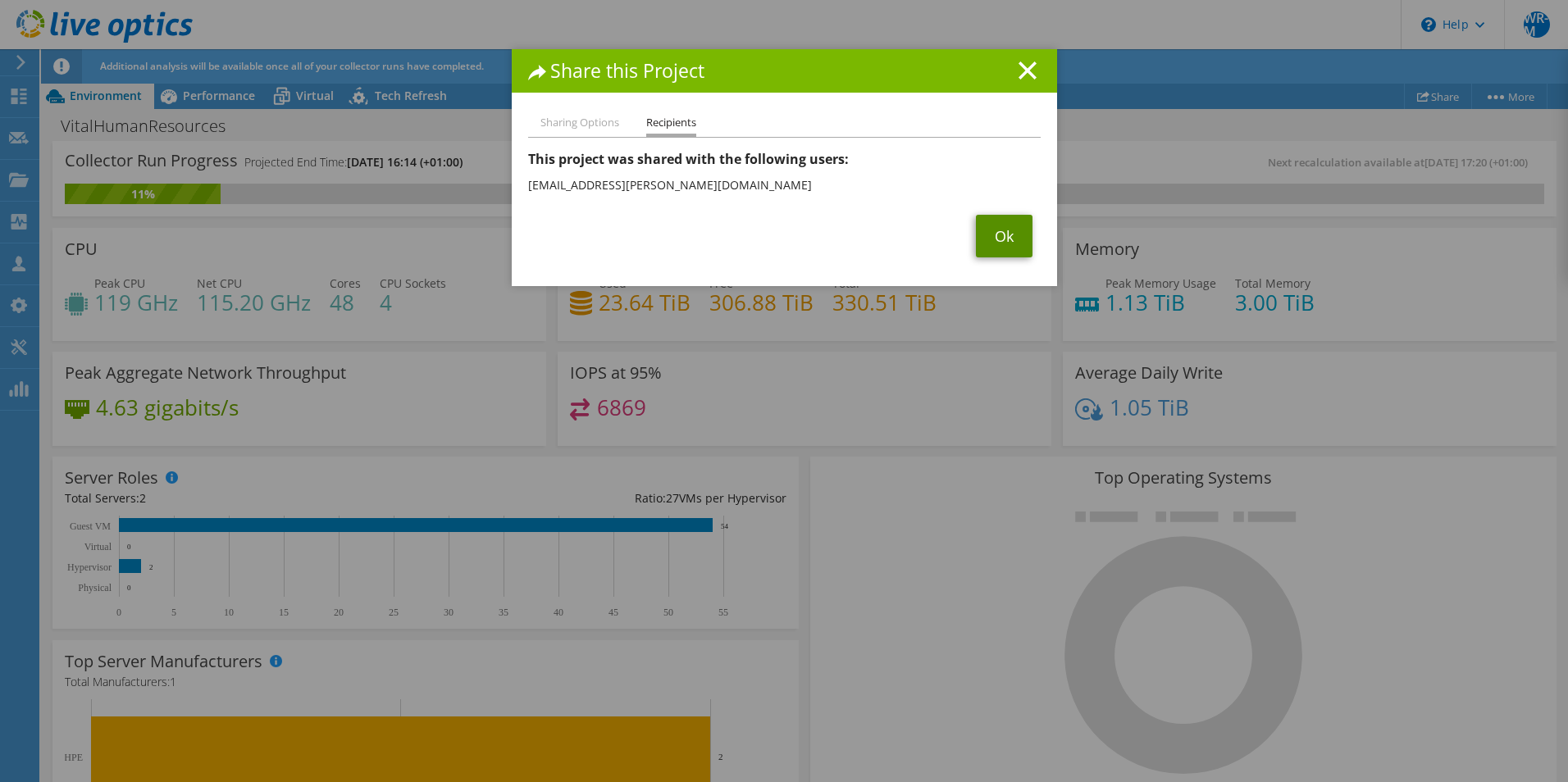
click at [1017, 227] on link "Ok" at bounding box center [1004, 236] width 56 height 43
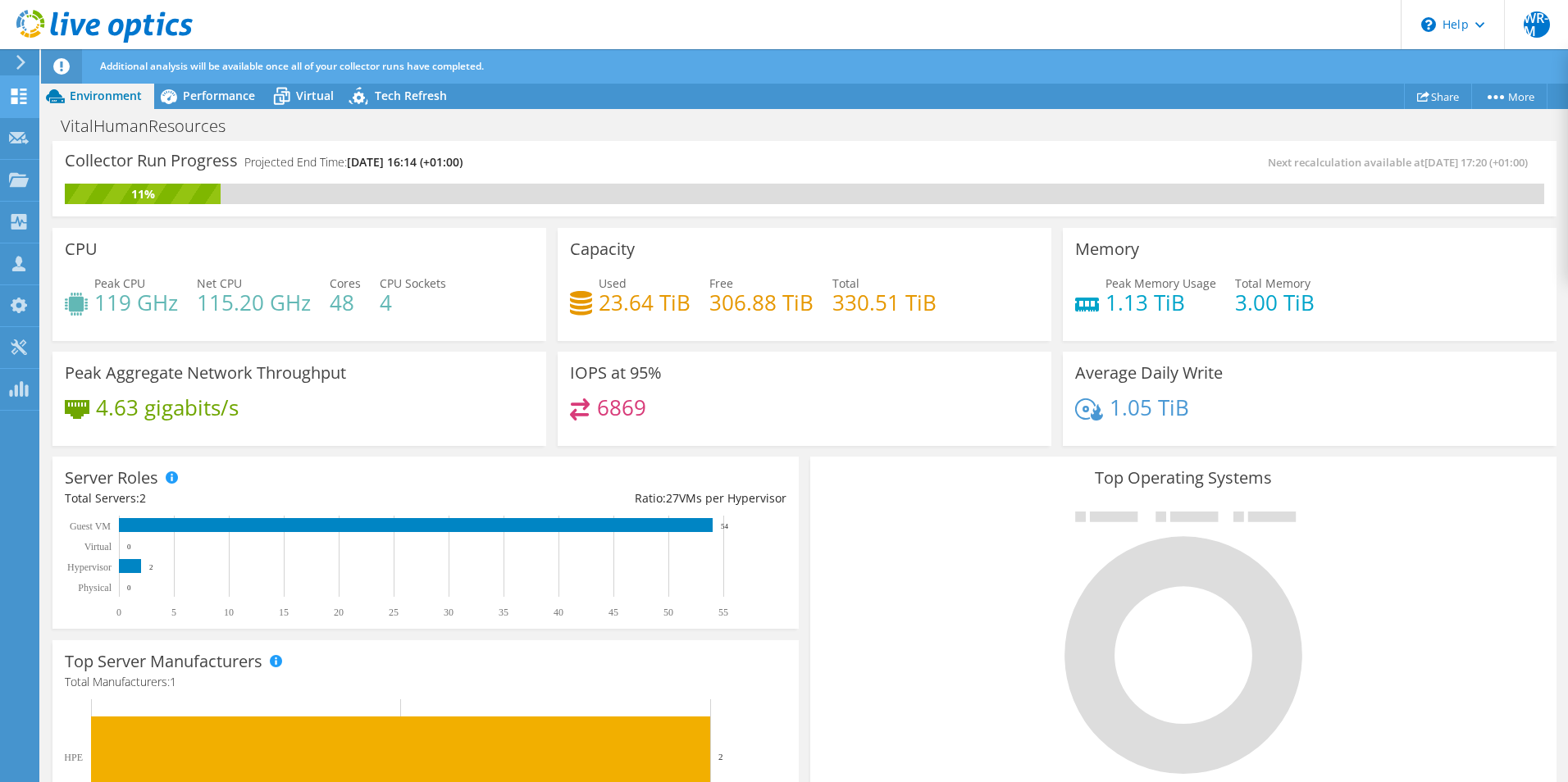
click at [24, 94] on use at bounding box center [19, 96] width 15 height 15
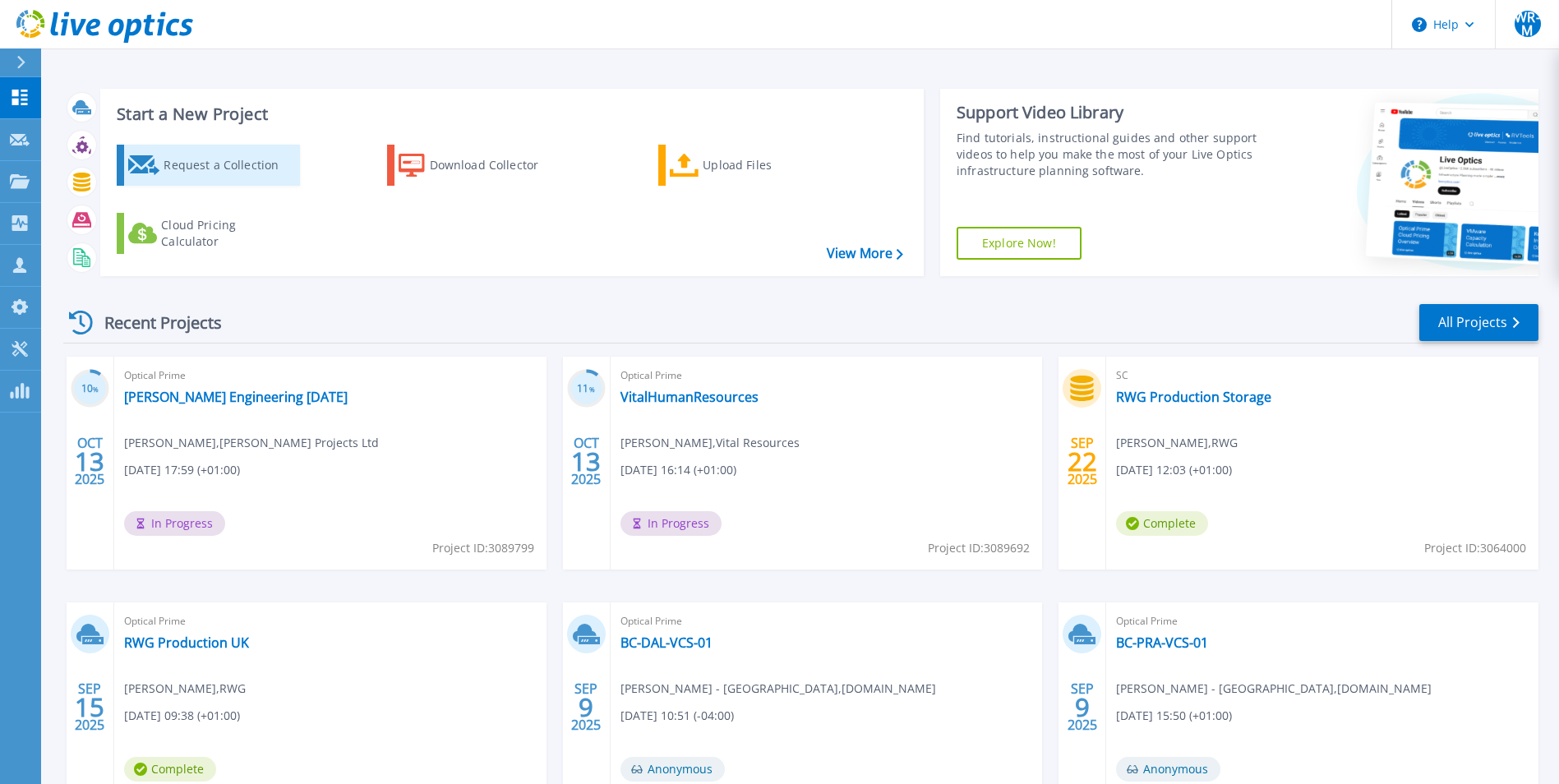
click at [132, 164] on icon at bounding box center [144, 165] width 32 height 20
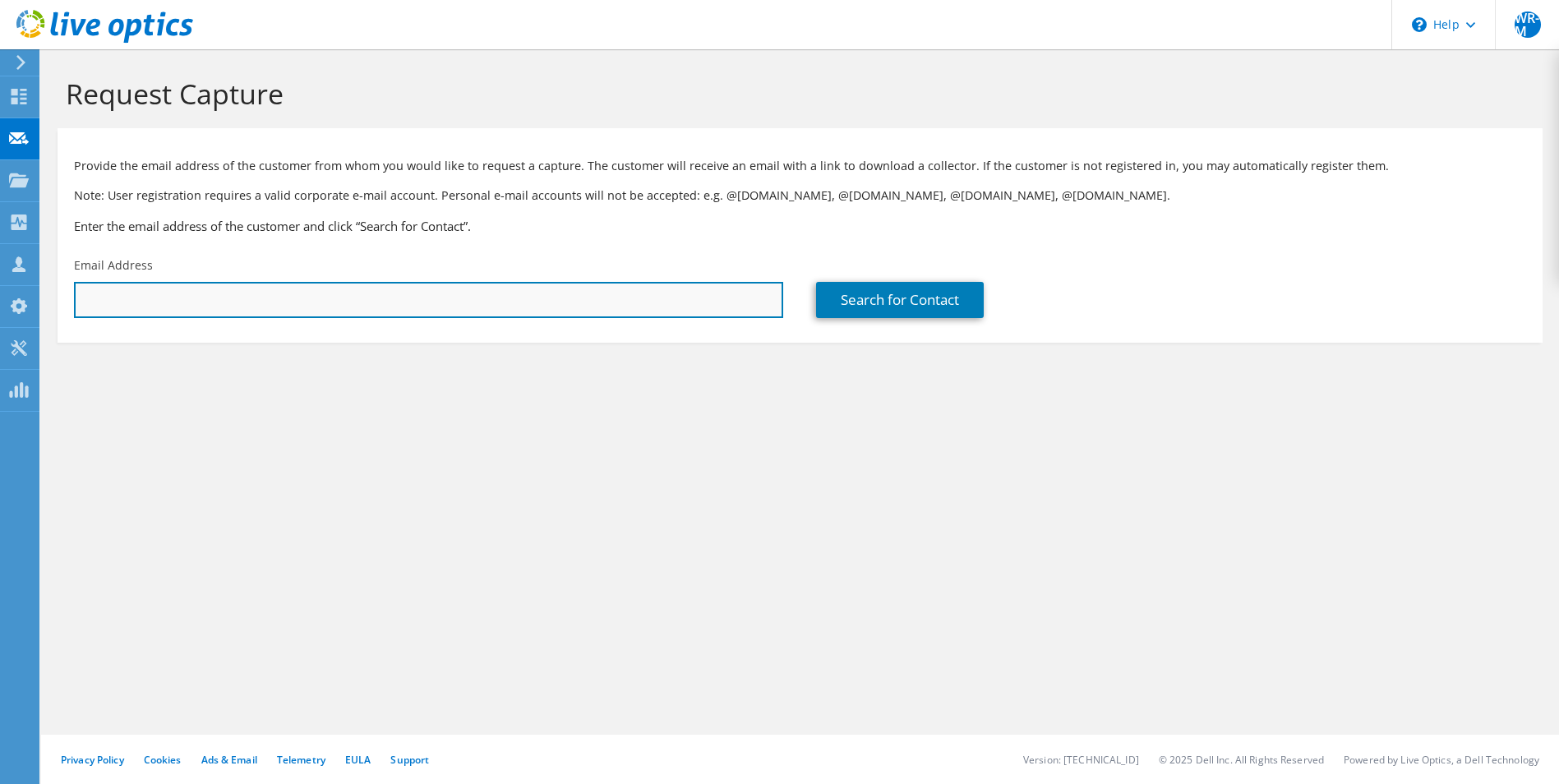
click at [280, 318] on input "text" at bounding box center [429, 300] width 709 height 36
click at [440, 304] on input "text" at bounding box center [429, 300] width 709 height 36
paste input "[PERSON_NAME][EMAIL_ADDRESS][PERSON_NAME][PERSON_NAME][DOMAIN_NAME]"
type input "[PERSON_NAME][EMAIL_ADDRESS][PERSON_NAME][PERSON_NAME][DOMAIN_NAME]"
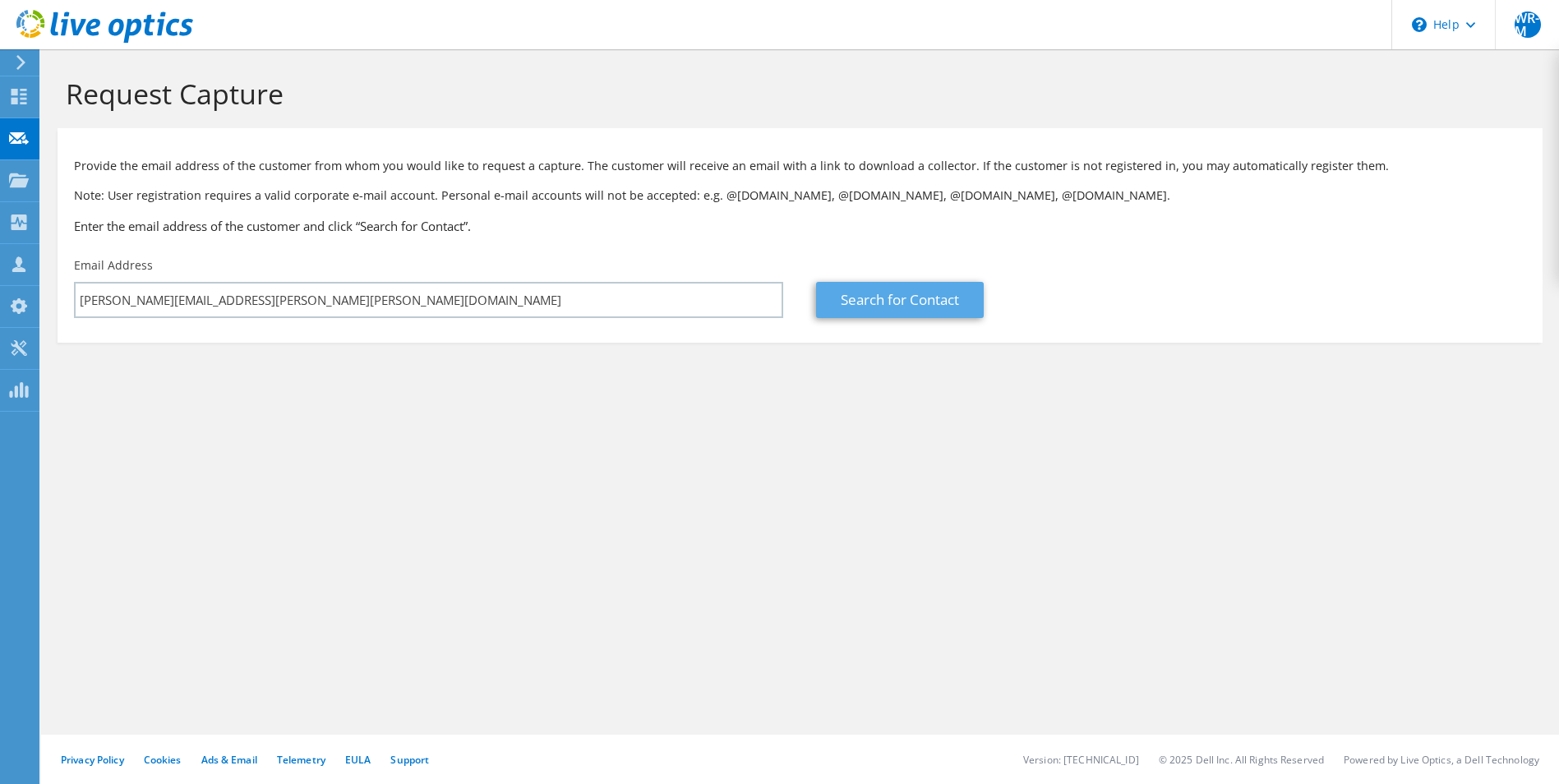
drag, startPoint x: 838, startPoint y: 332, endPoint x: 882, endPoint y: 284, distance: 65.1
click at [838, 333] on section "Provide the email address of the customer from whom you would like to request a…" at bounding box center [800, 235] width 1486 height 214
click at [885, 281] on div "Search for Contact" at bounding box center [1170, 288] width 742 height 77
click at [891, 300] on link "Search for Contact" at bounding box center [900, 300] width 167 height 36
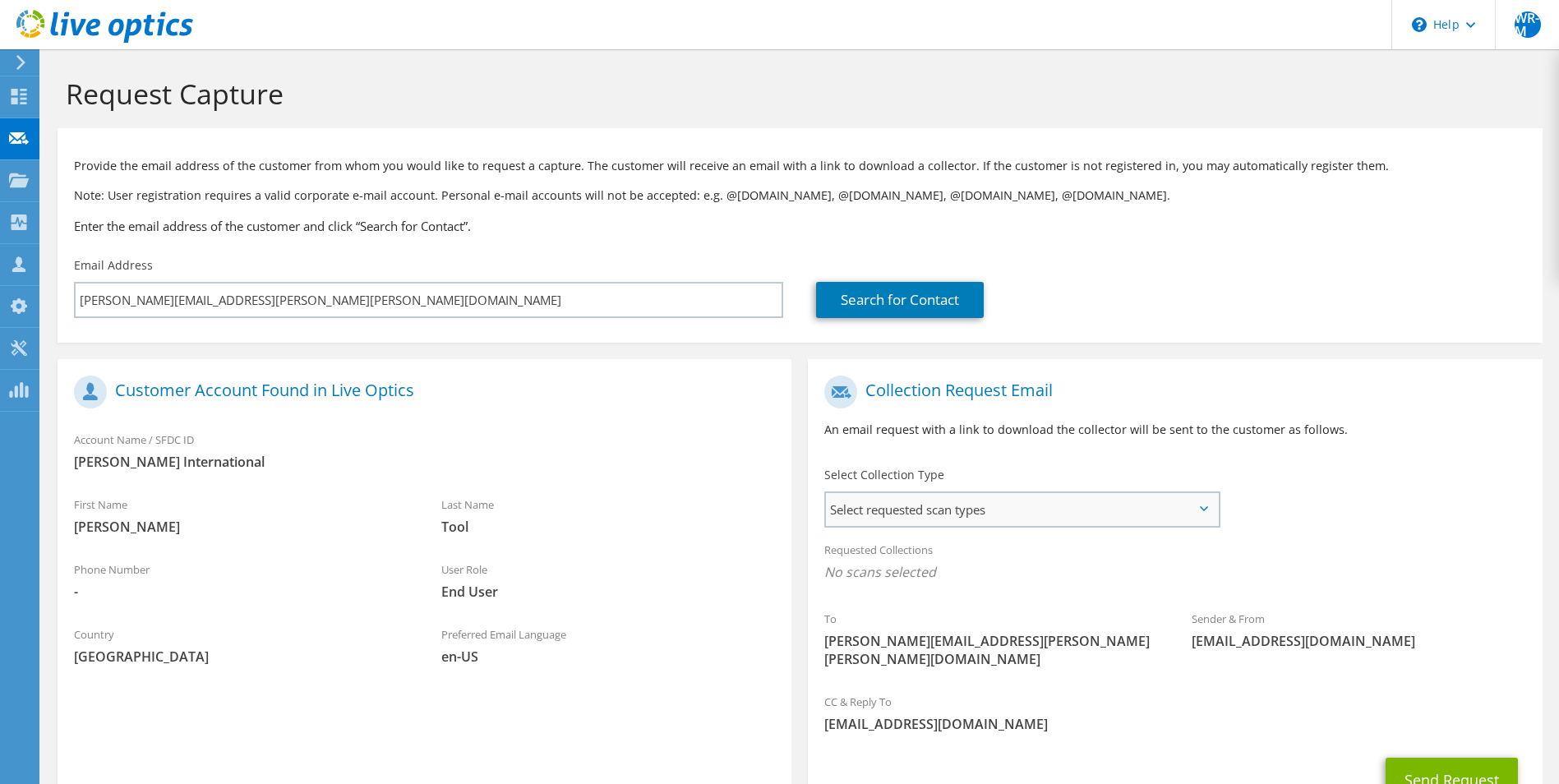
click at [982, 524] on span "Select requested scan types" at bounding box center [1022, 509] width 391 height 32
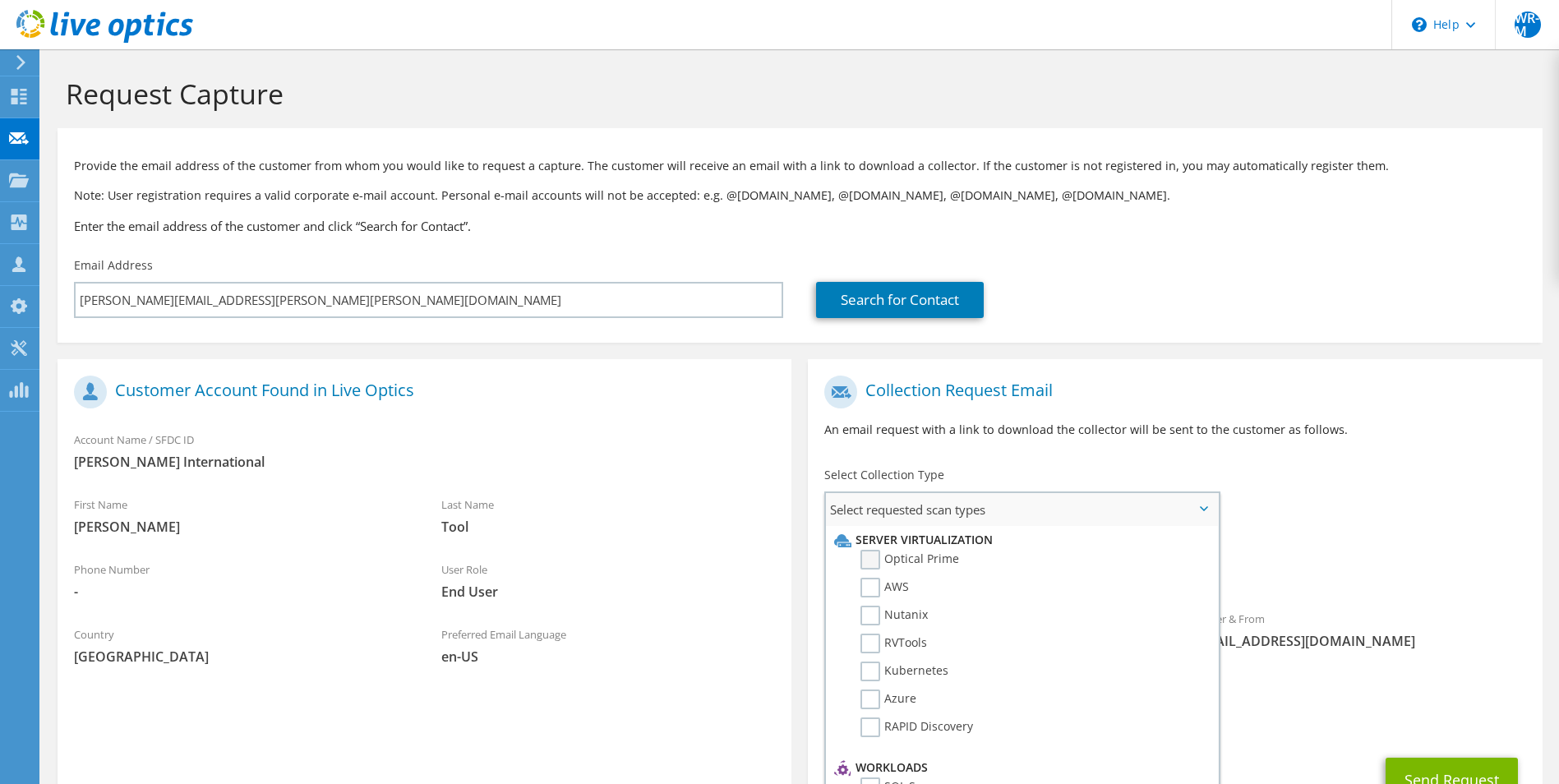
click at [935, 563] on label "Optical Prime" at bounding box center [909, 559] width 98 height 20
click at [0, 0] on input "Optical Prime" at bounding box center [0, 0] width 0 height 0
click at [1269, 407] on h1 "Collection Request Email" at bounding box center [1170, 392] width 693 height 32
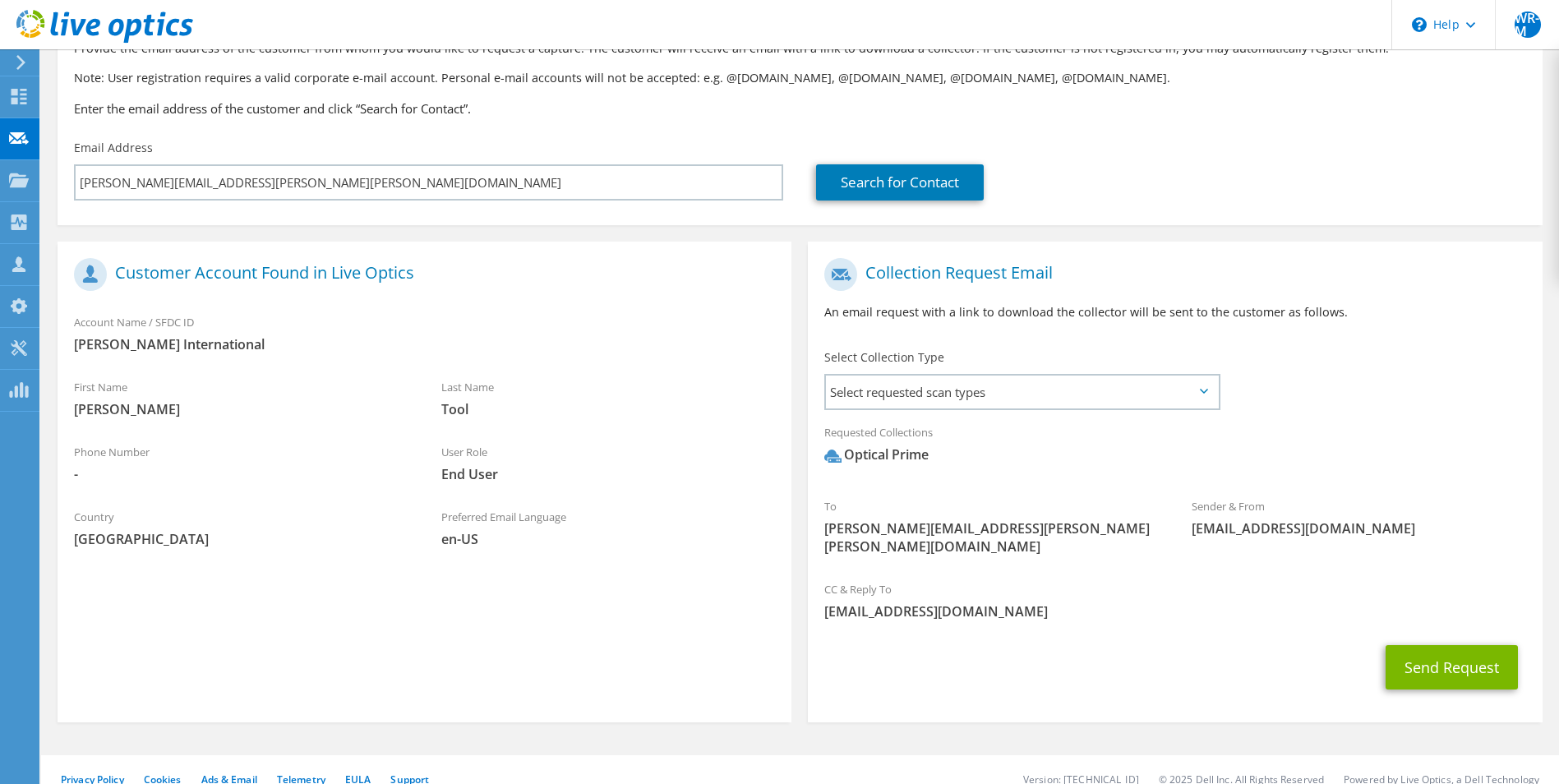
scroll to position [120, 0]
click at [1106, 428] on div "Requested Collections No scans selected Optical Prime" at bounding box center [1175, 445] width 734 height 66
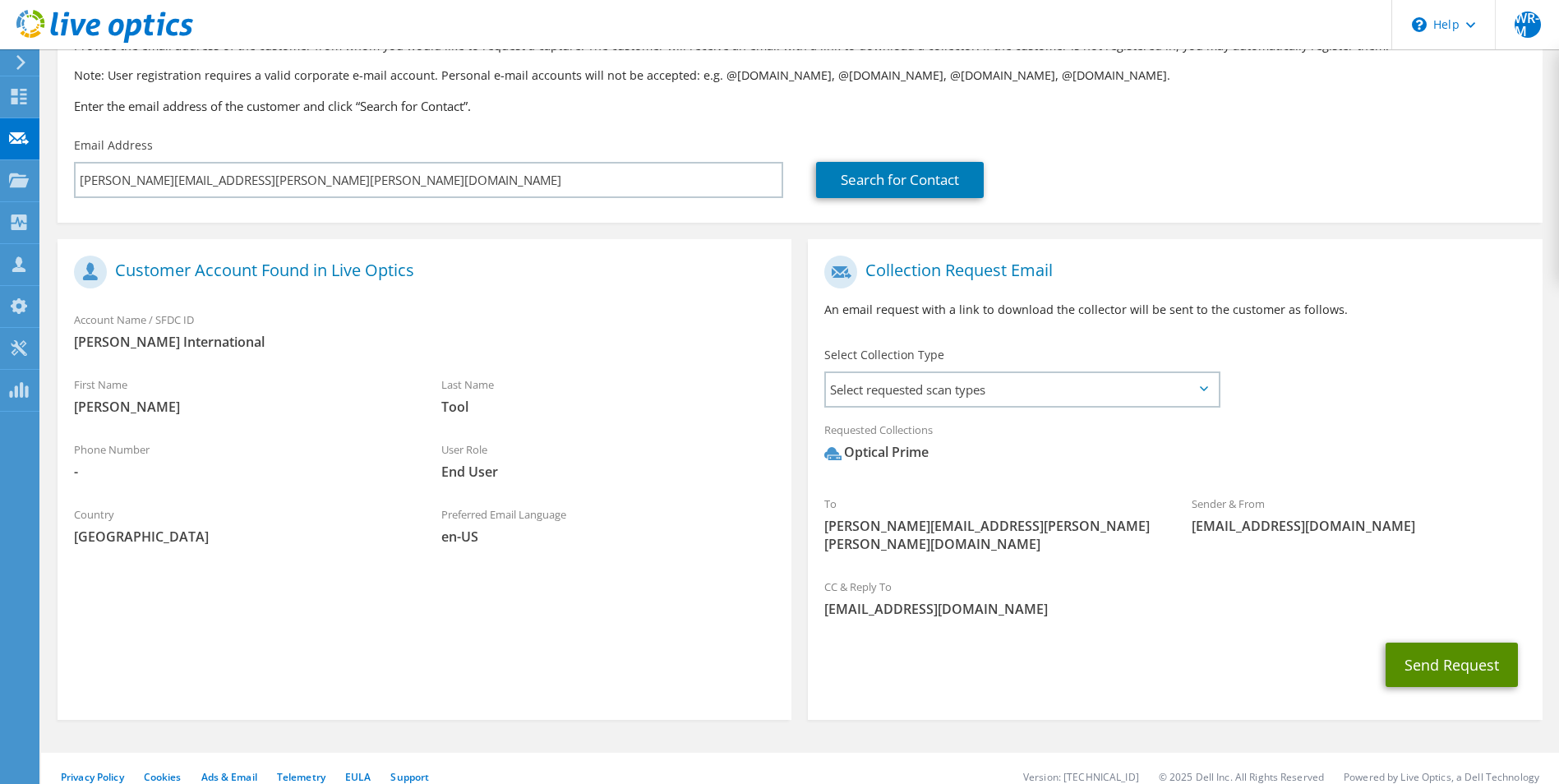
click at [1457, 642] on button "Send Request" at bounding box center [1451, 664] width 132 height 44
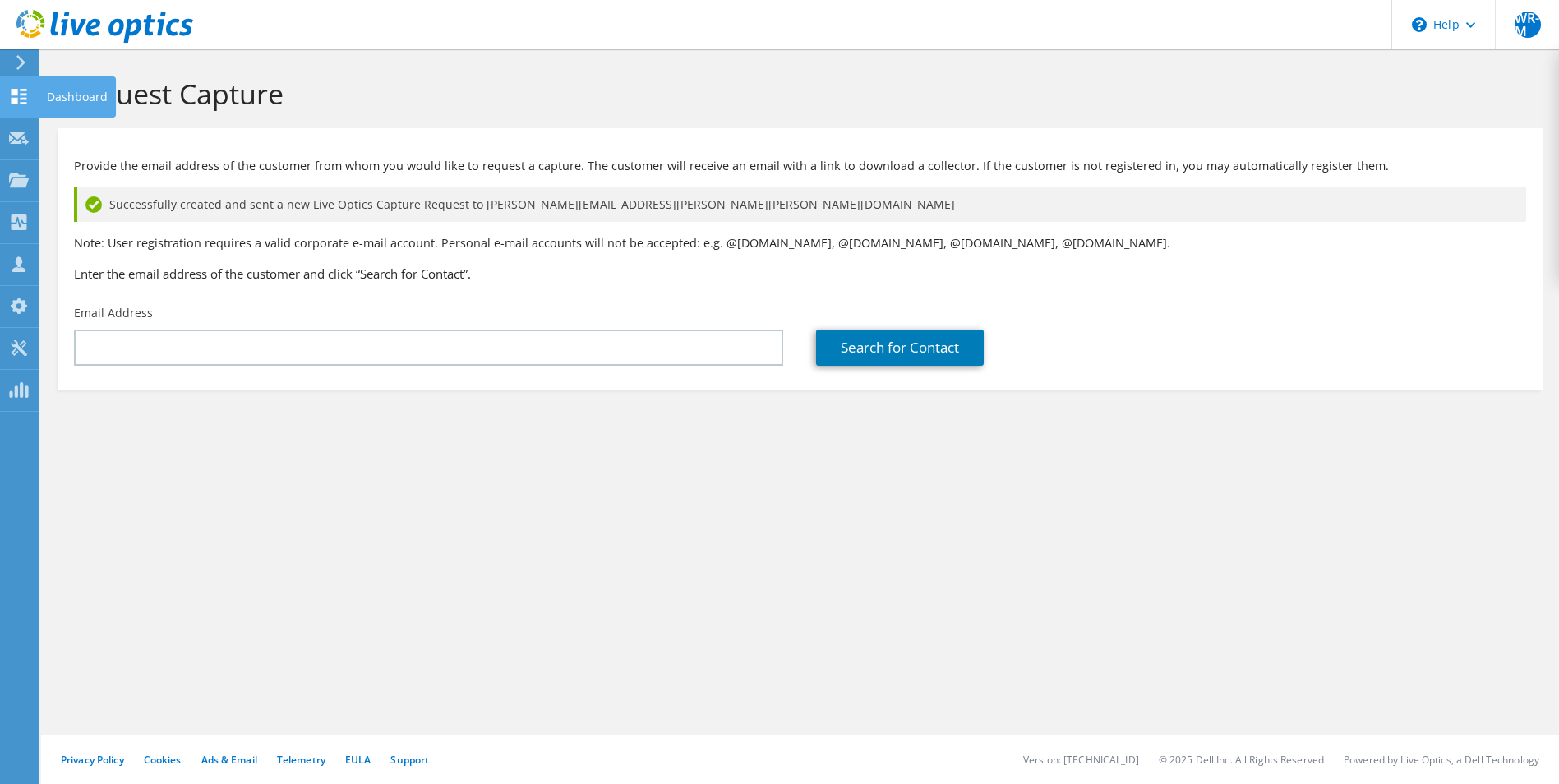
click at [15, 97] on icon at bounding box center [19, 97] width 20 height 15
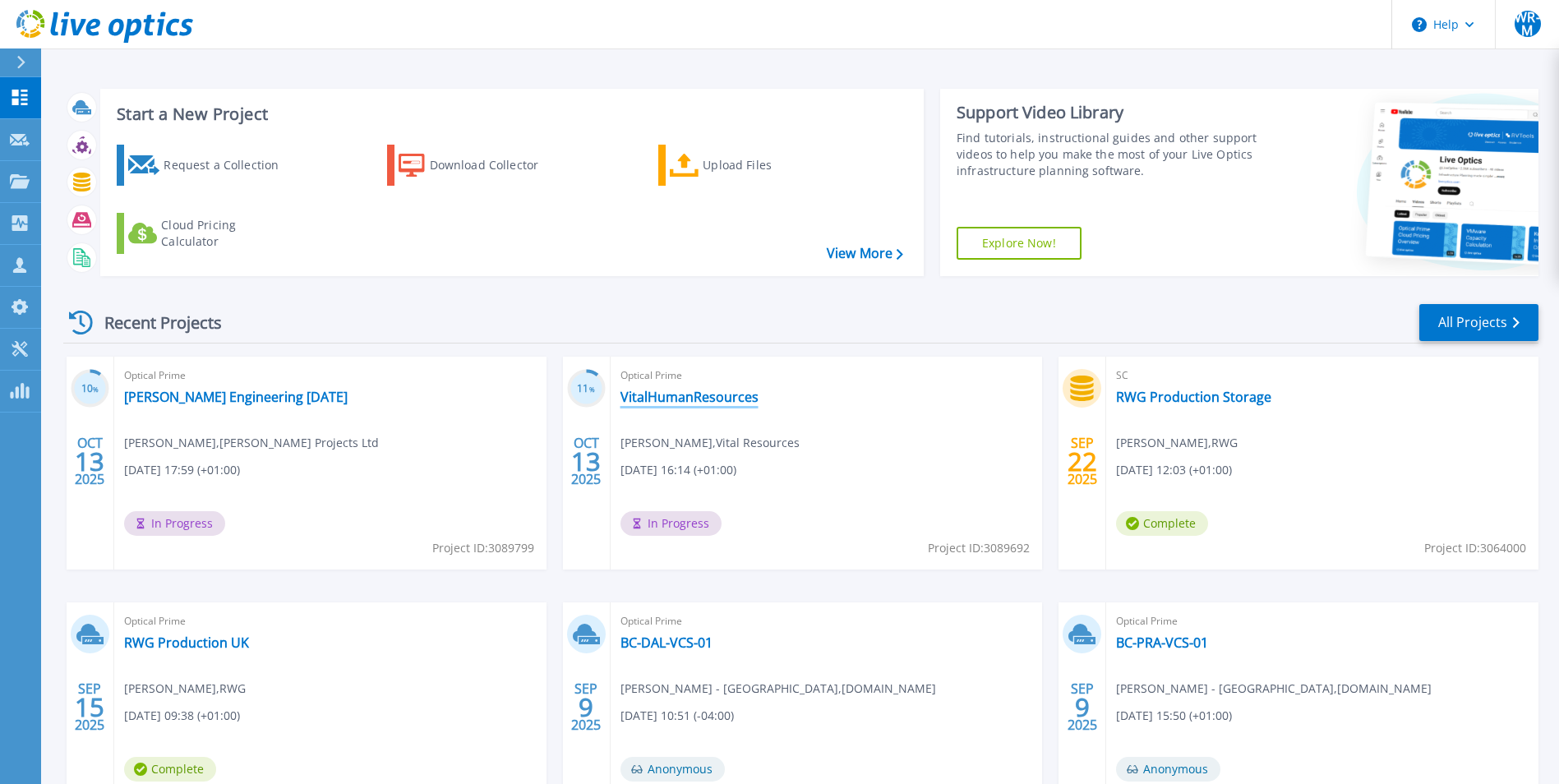
click at [724, 402] on link "VitalHumanResources" at bounding box center [689, 396] width 138 height 16
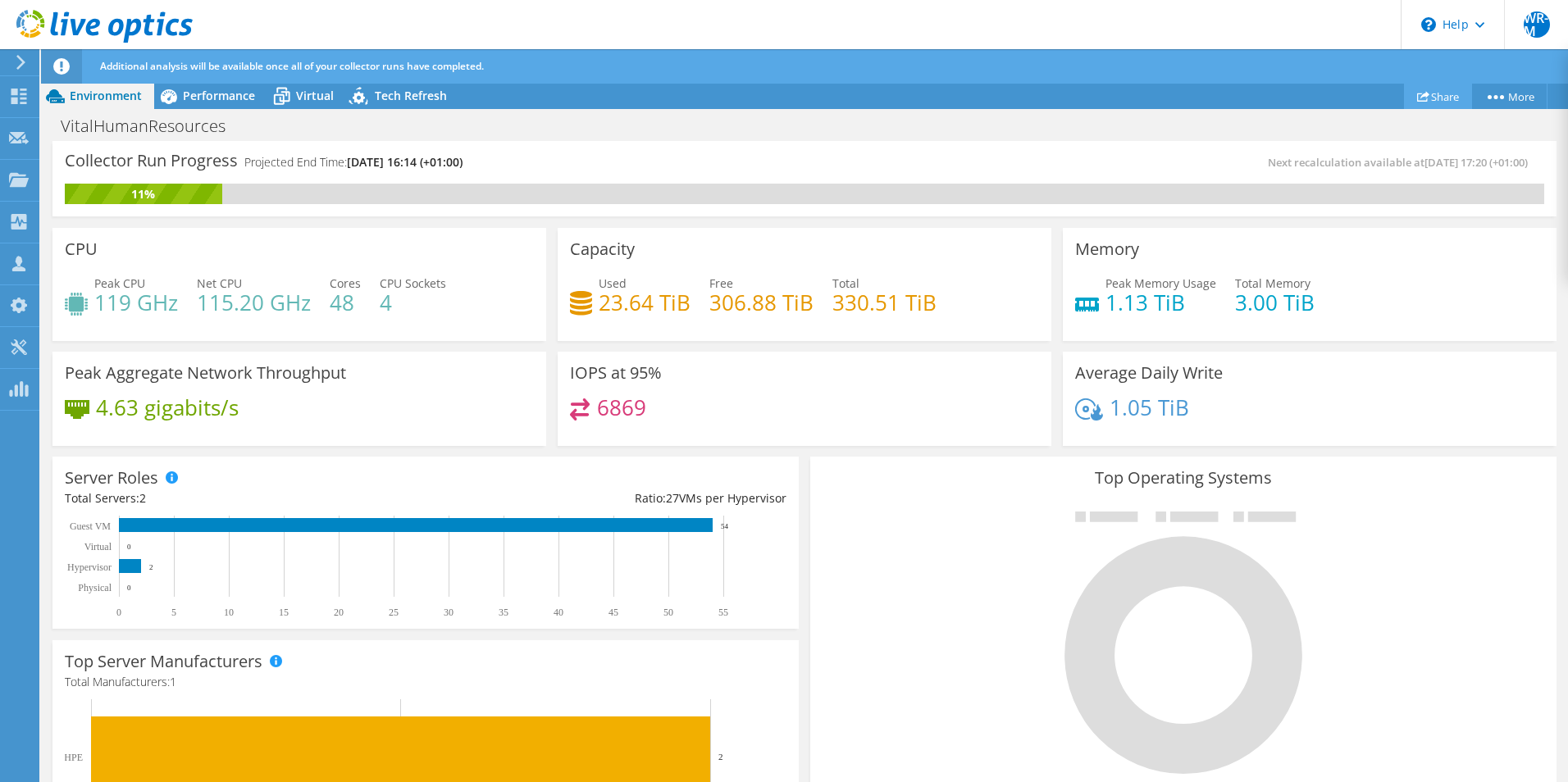
click at [1421, 95] on use at bounding box center [1423, 96] width 12 height 11
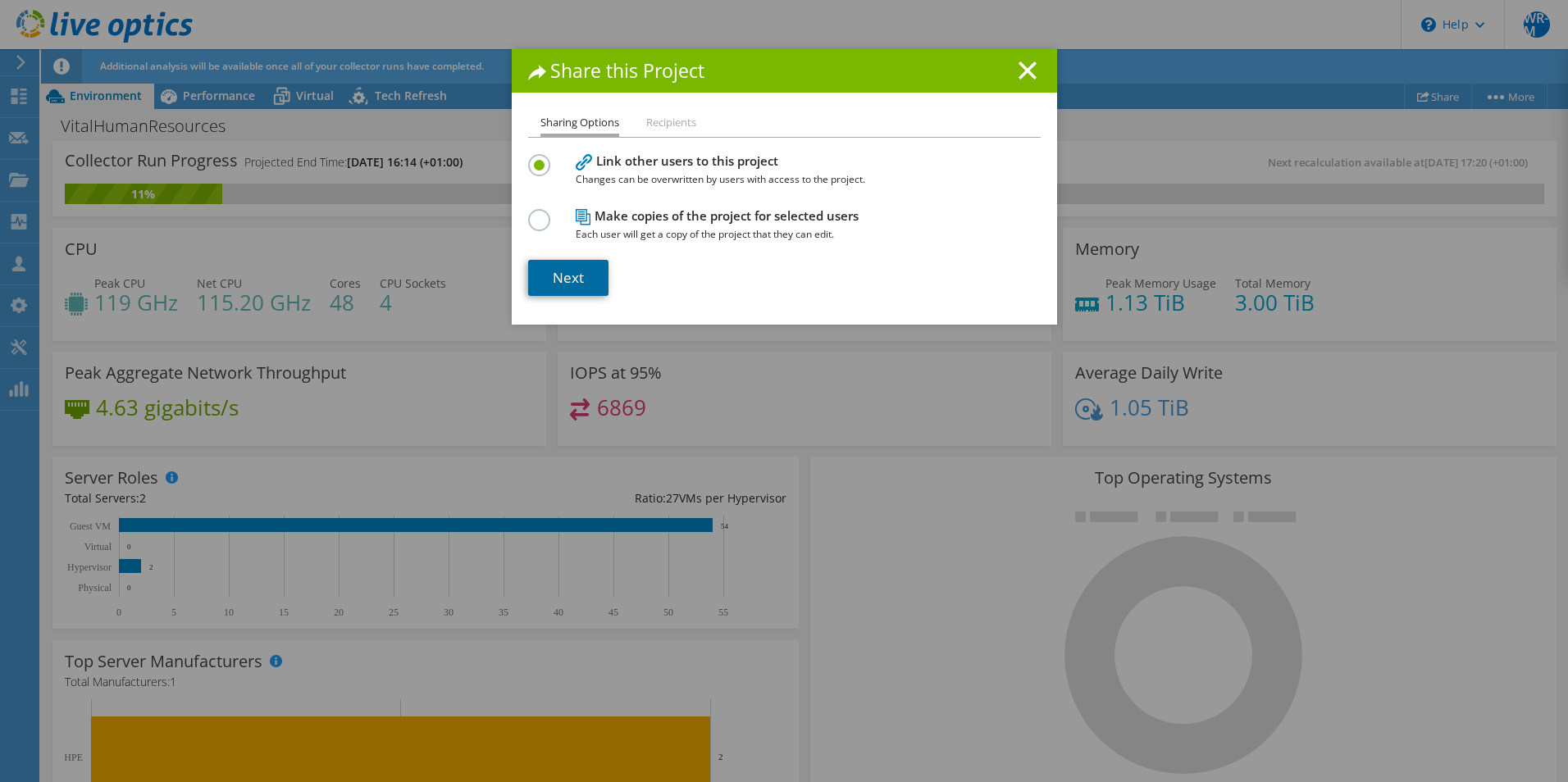
click at [562, 283] on link "Next" at bounding box center [568, 278] width 80 height 36
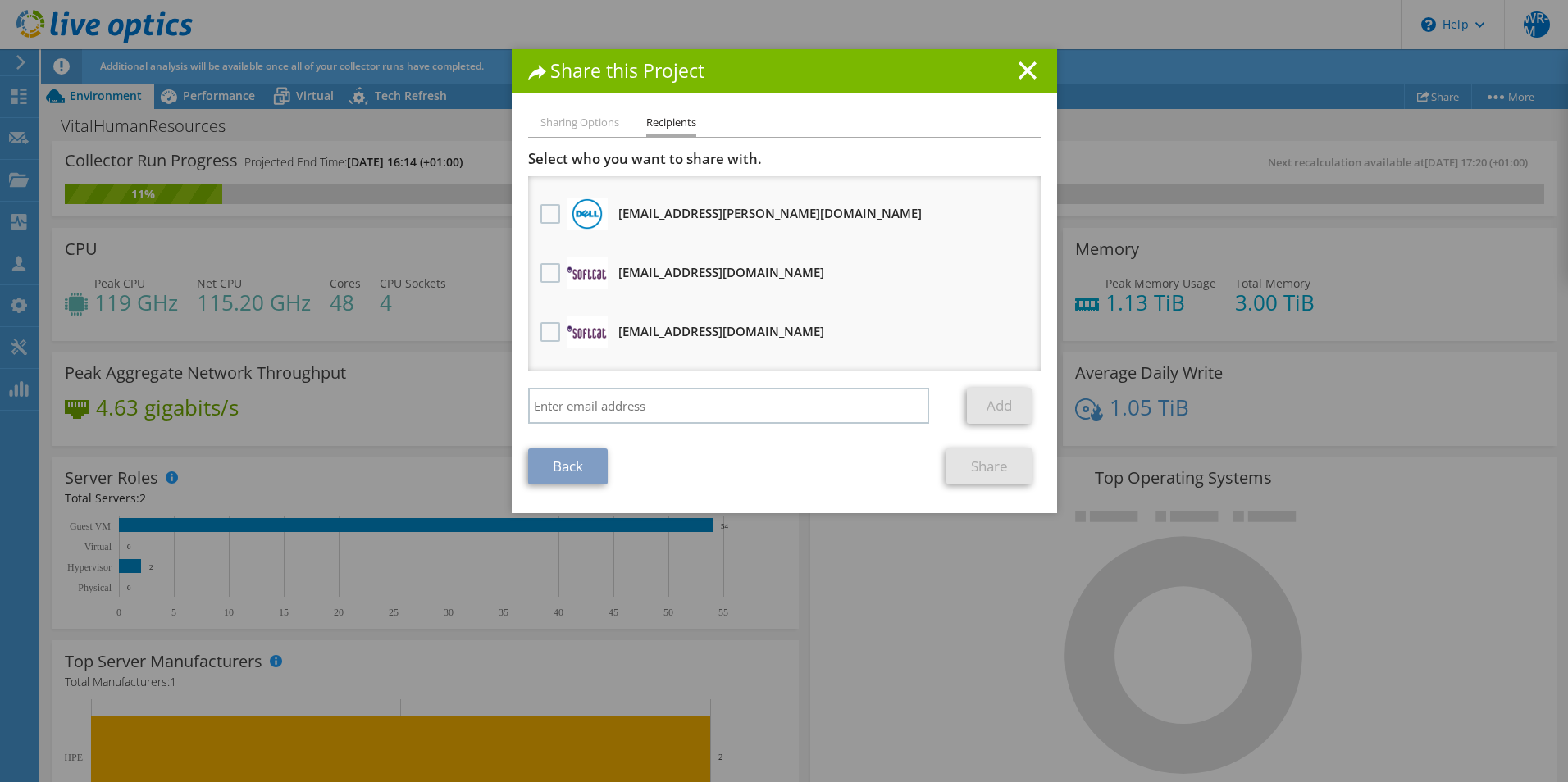
scroll to position [218, 0]
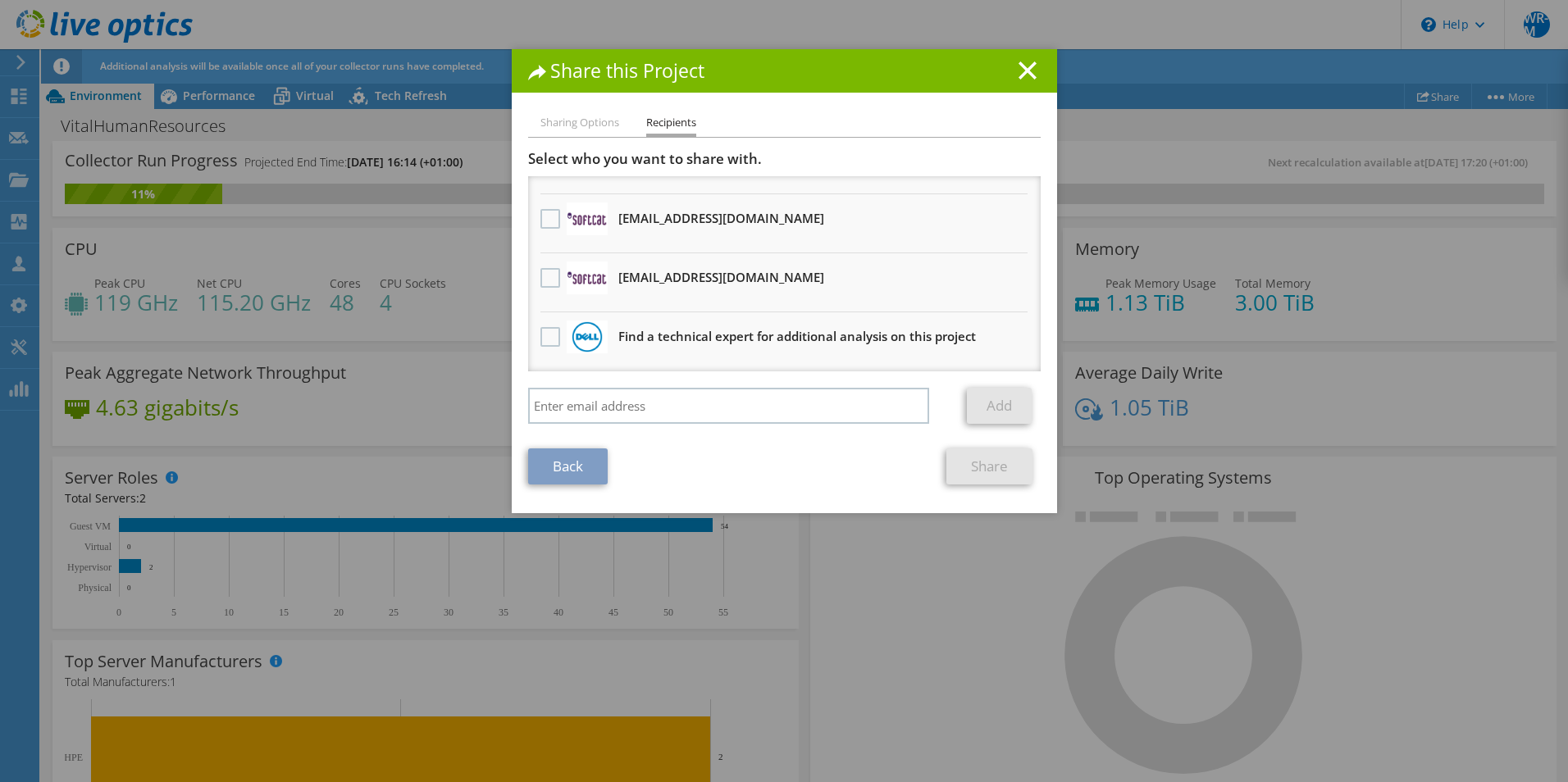
click at [680, 382] on div "Select who you want to share with. Dave.Cochrane@vital.uk.com Will receive an a…" at bounding box center [784, 290] width 512 height 282
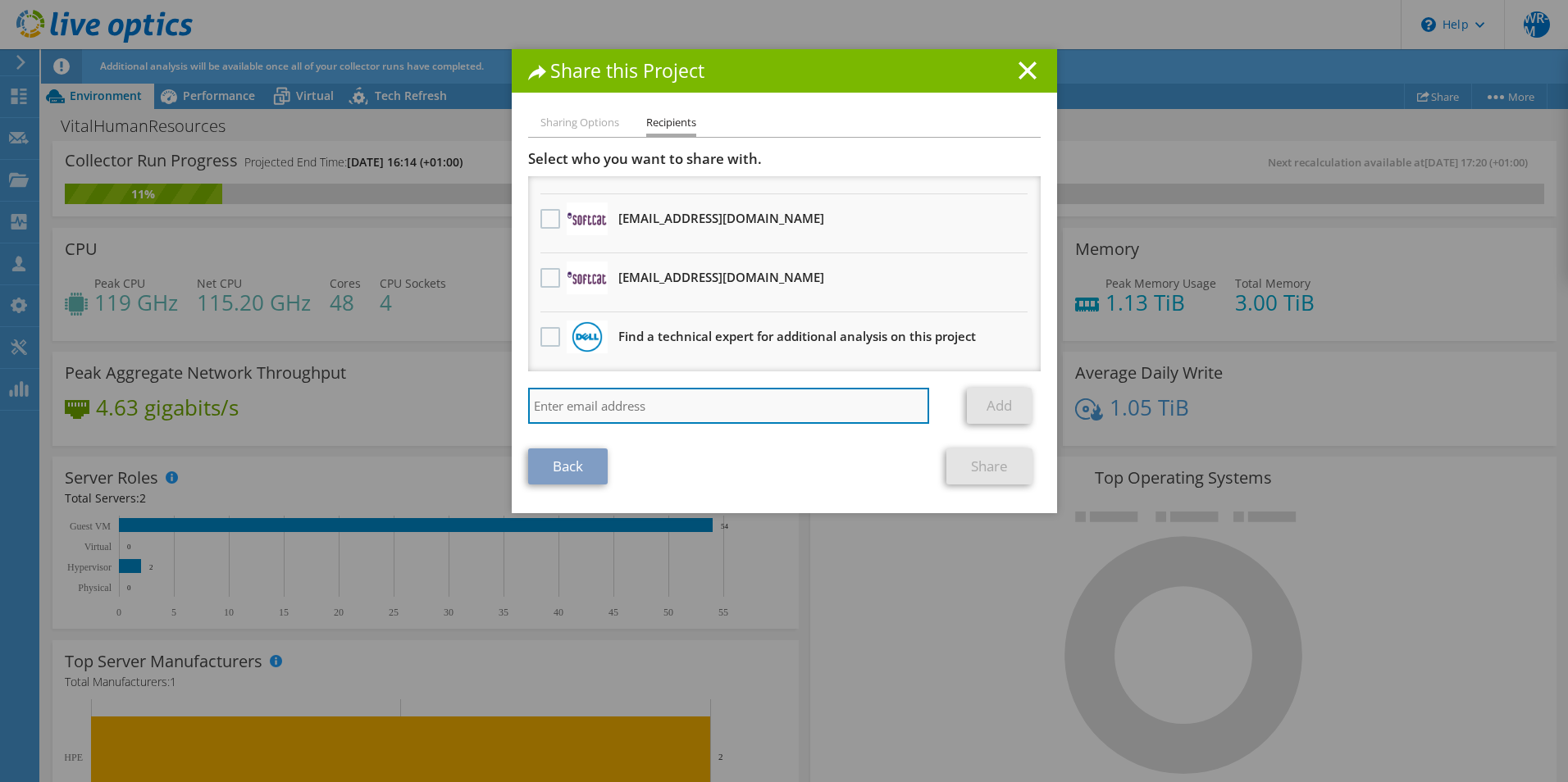
click at [689, 405] on input "search" at bounding box center [729, 405] width 401 height 36
type input "nick d"
drag, startPoint x: 573, startPoint y: 413, endPoint x: 478, endPoint y: 411, distance: 95.0
click at [478, 411] on div "Share this Project Sharing Options Recipients Link other users to this project …" at bounding box center [784, 391] width 1568 height 683
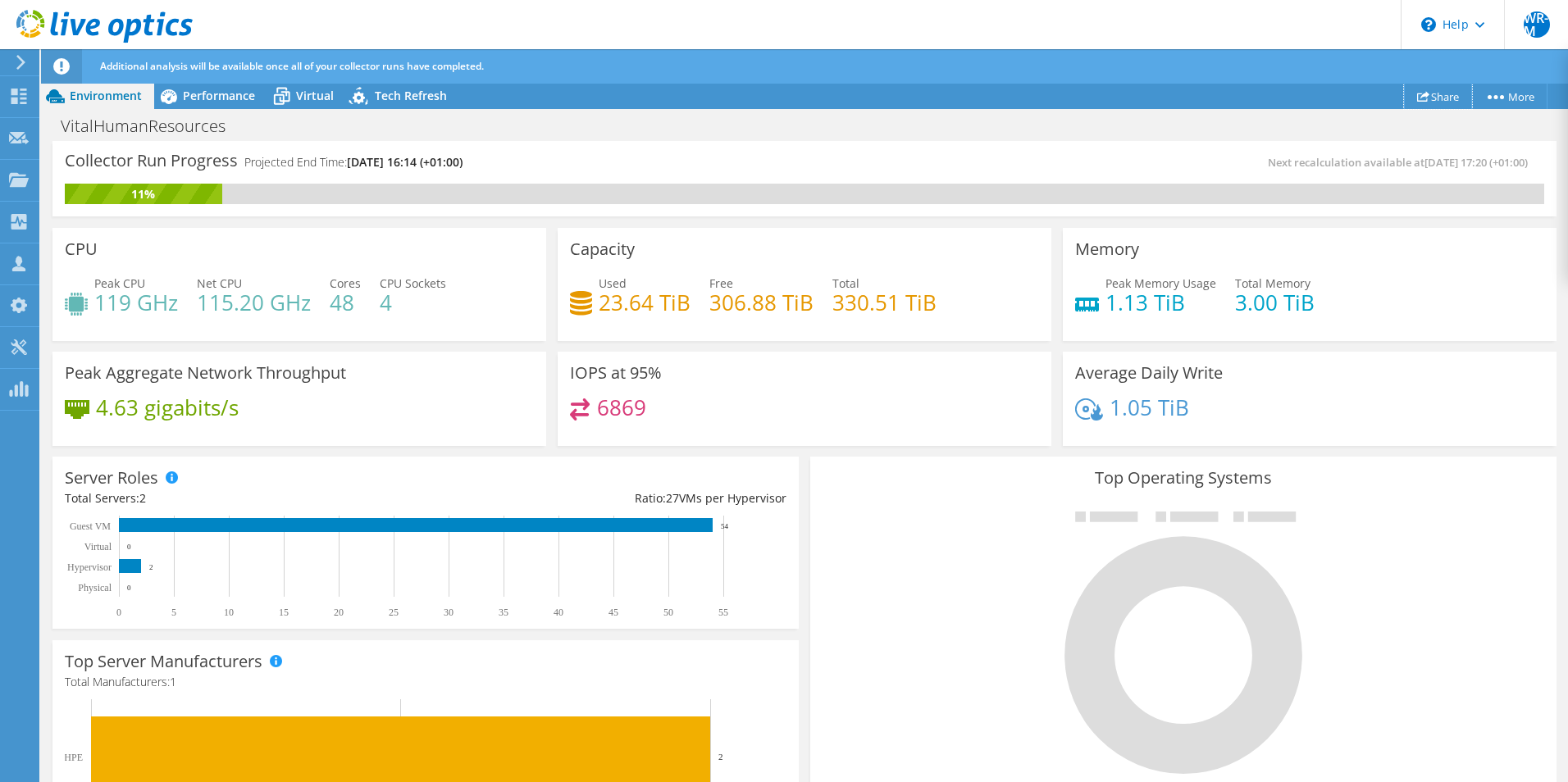
click at [1447, 90] on link "Share" at bounding box center [1438, 96] width 68 height 26
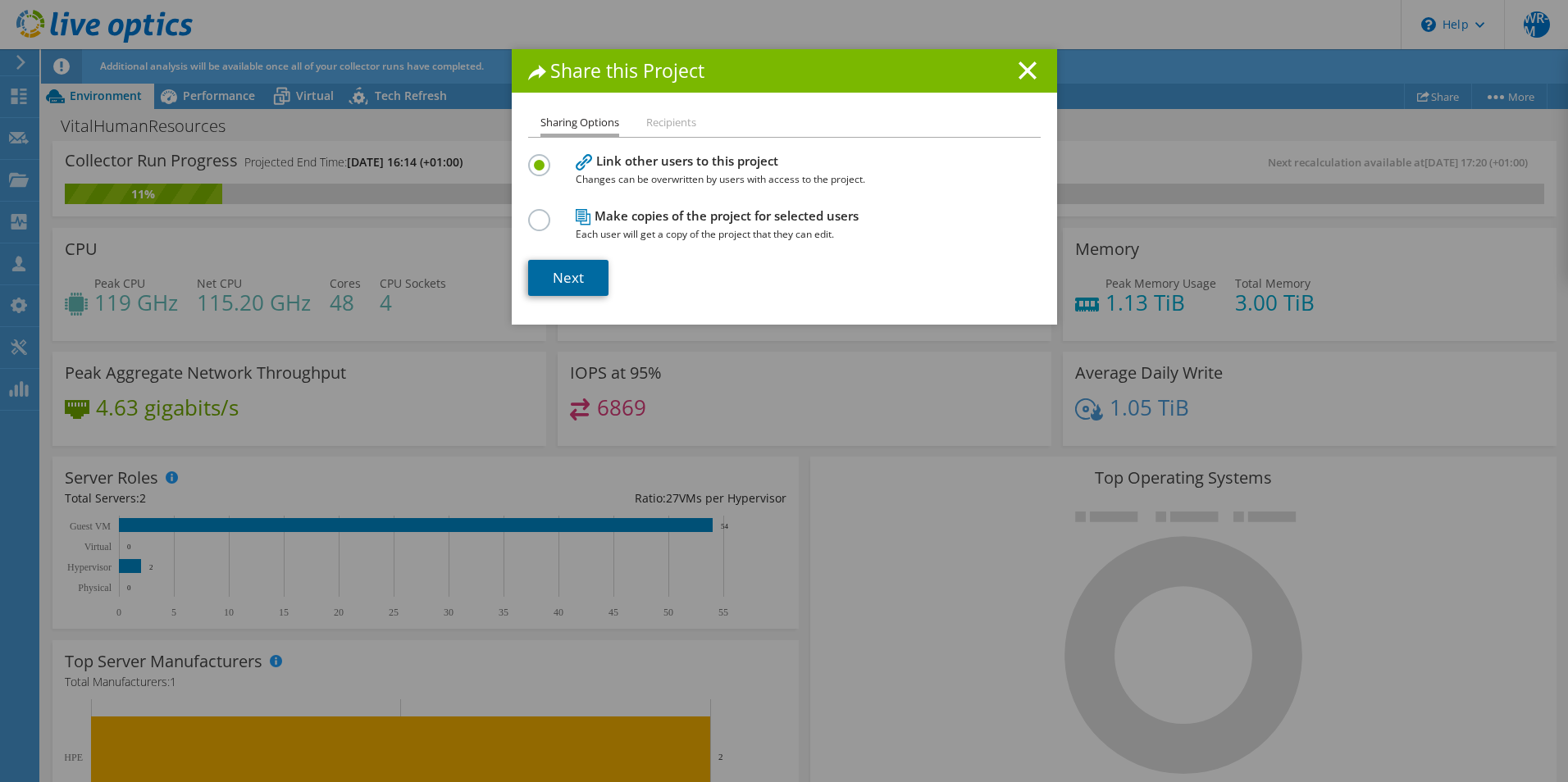
click at [582, 287] on link "Next" at bounding box center [568, 278] width 80 height 36
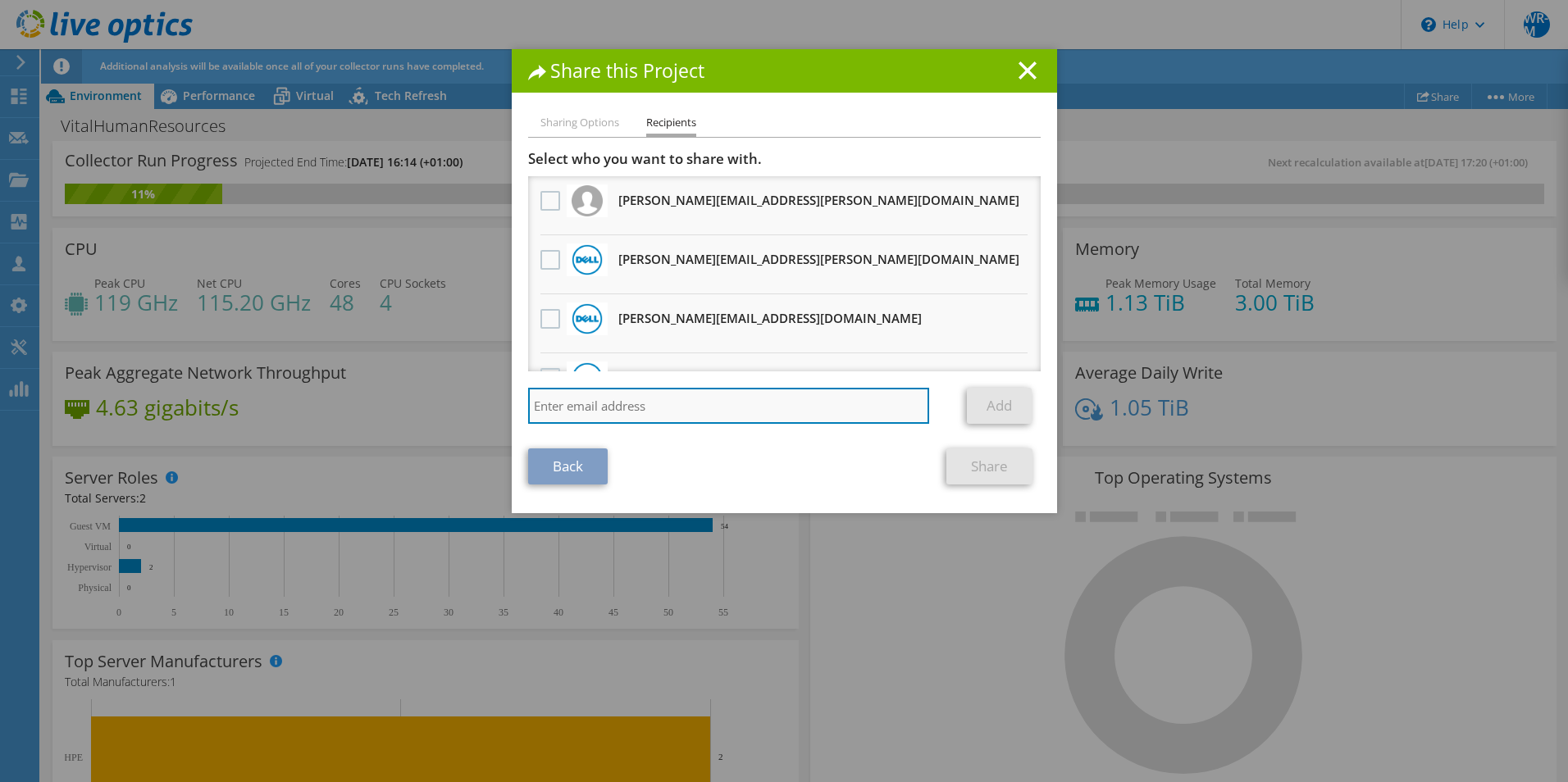
click at [698, 413] on input "search" at bounding box center [729, 405] width 401 height 36
paste input "[EMAIL_ADDRESS][DOMAIN_NAME]"
type input "[EMAIL_ADDRESS][DOMAIN_NAME]"
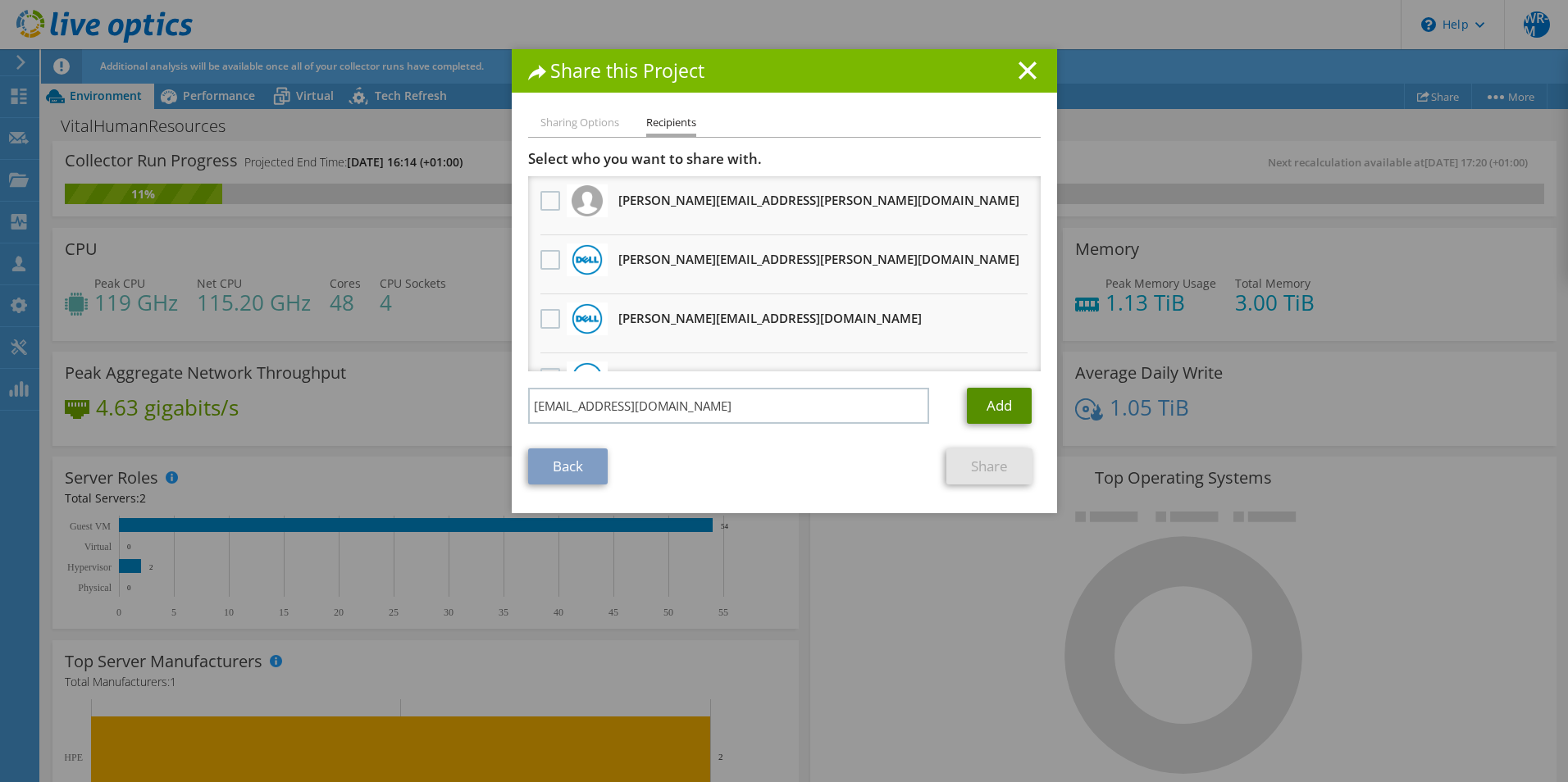
click at [1005, 405] on link "Add" at bounding box center [999, 405] width 65 height 36
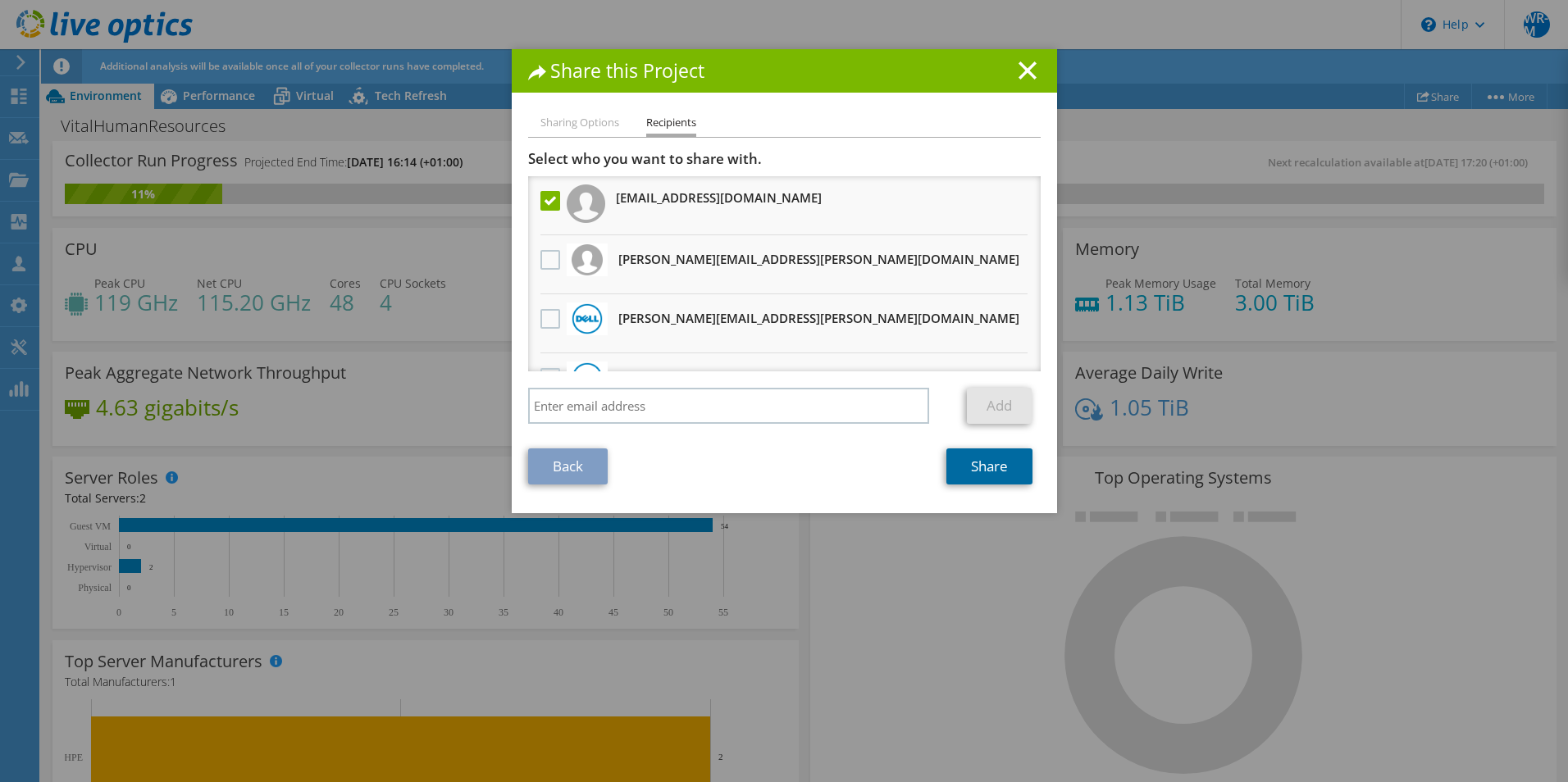
click at [1009, 476] on link "Share" at bounding box center [989, 466] width 86 height 36
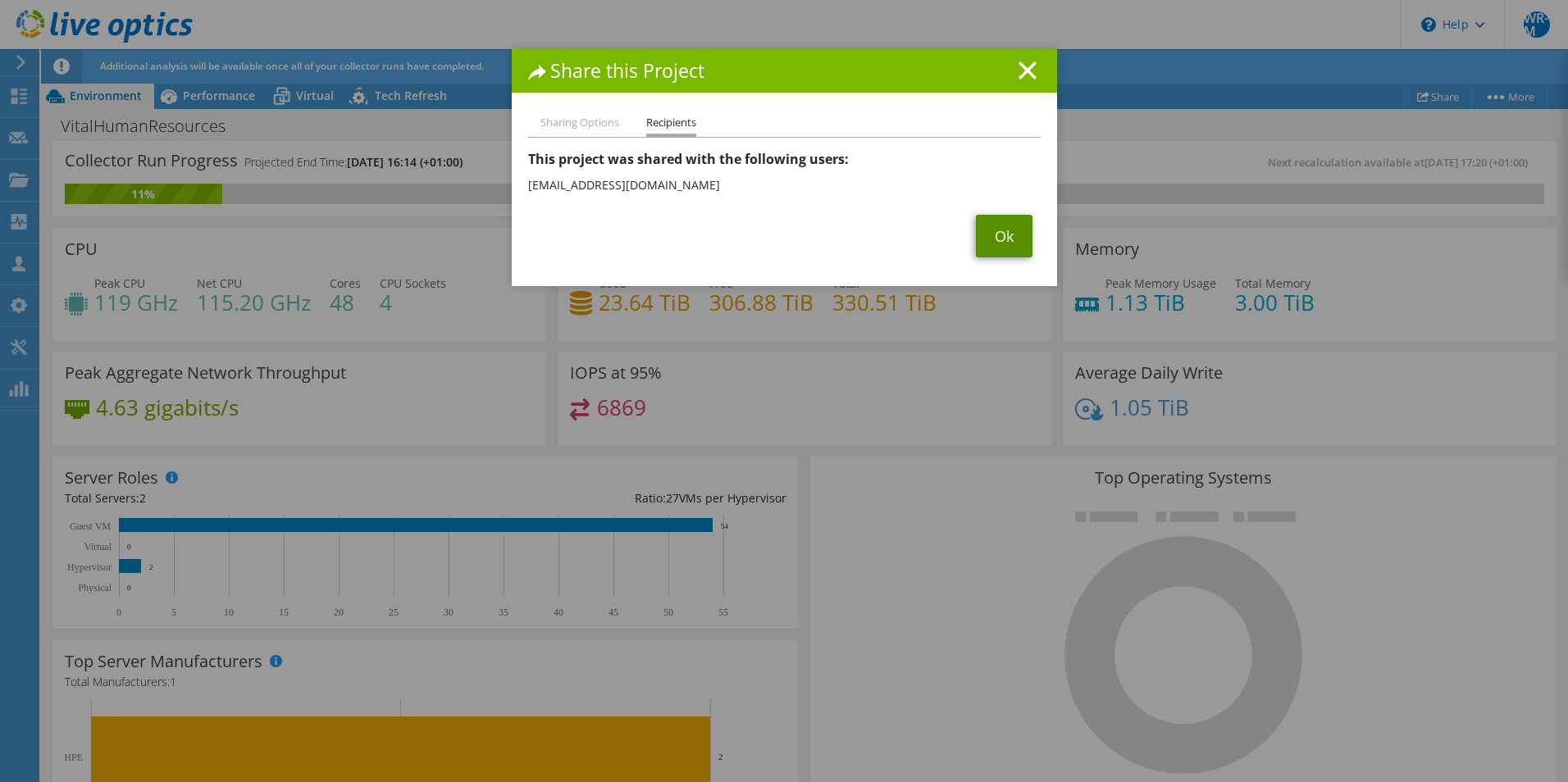
click at [988, 228] on link "Ok" at bounding box center [1004, 236] width 56 height 43
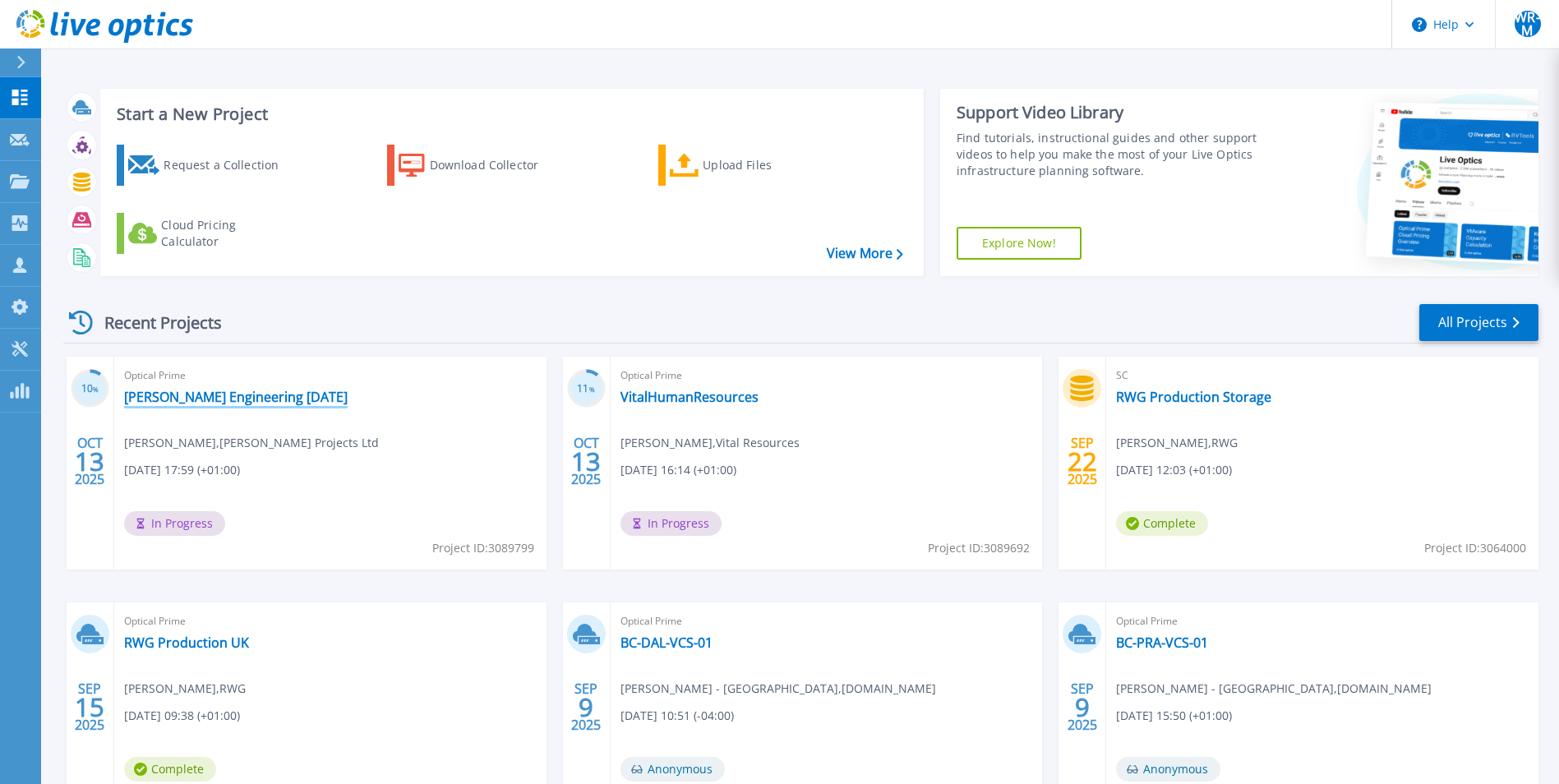
click at [225, 397] on link "Morson Engineering 13-10-25" at bounding box center [236, 396] width 224 height 16
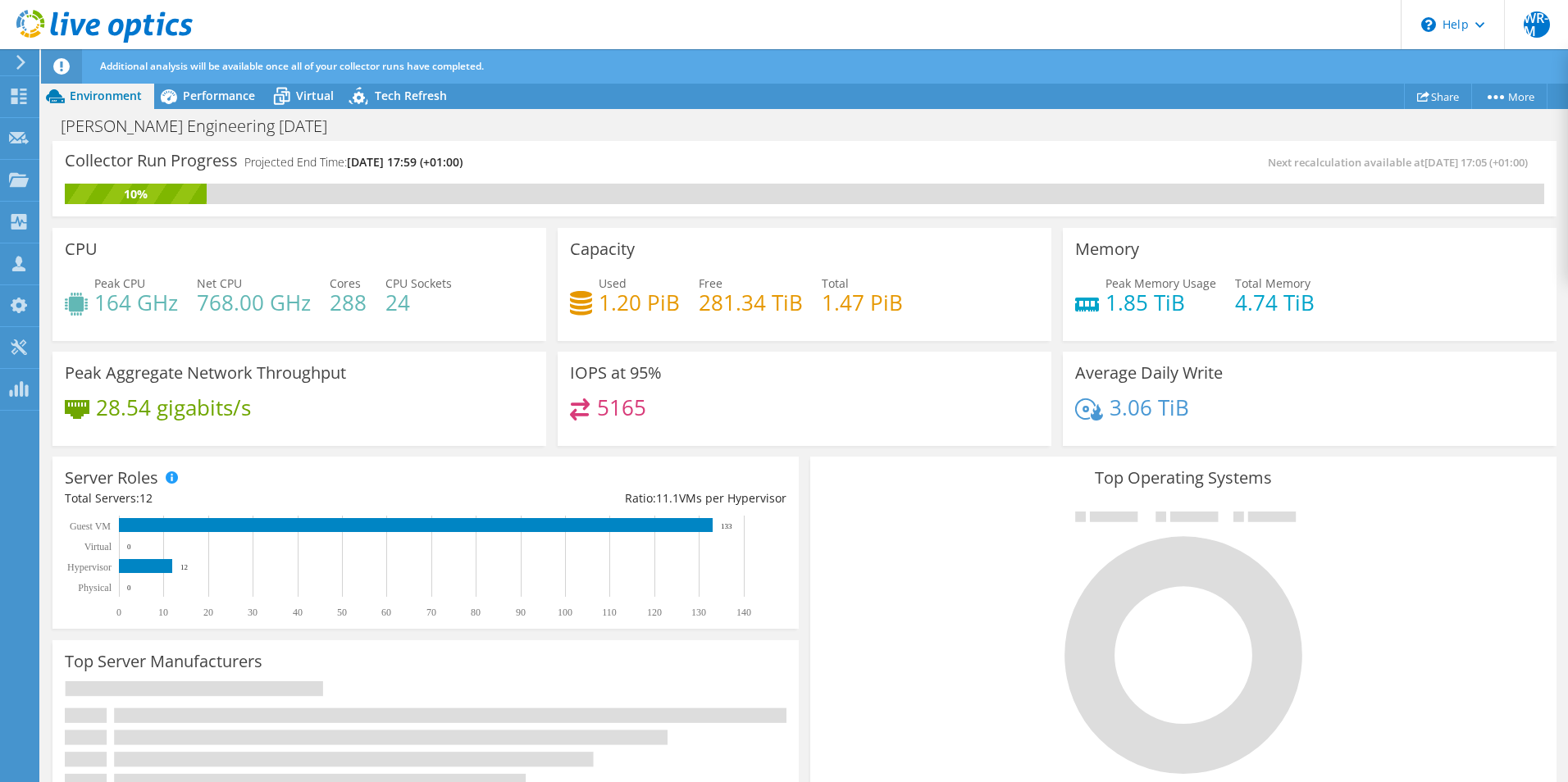
click at [1429, 78] on div "Additional analysis will be available once all of your collector runs have comp…" at bounding box center [835, 66] width 1478 height 34
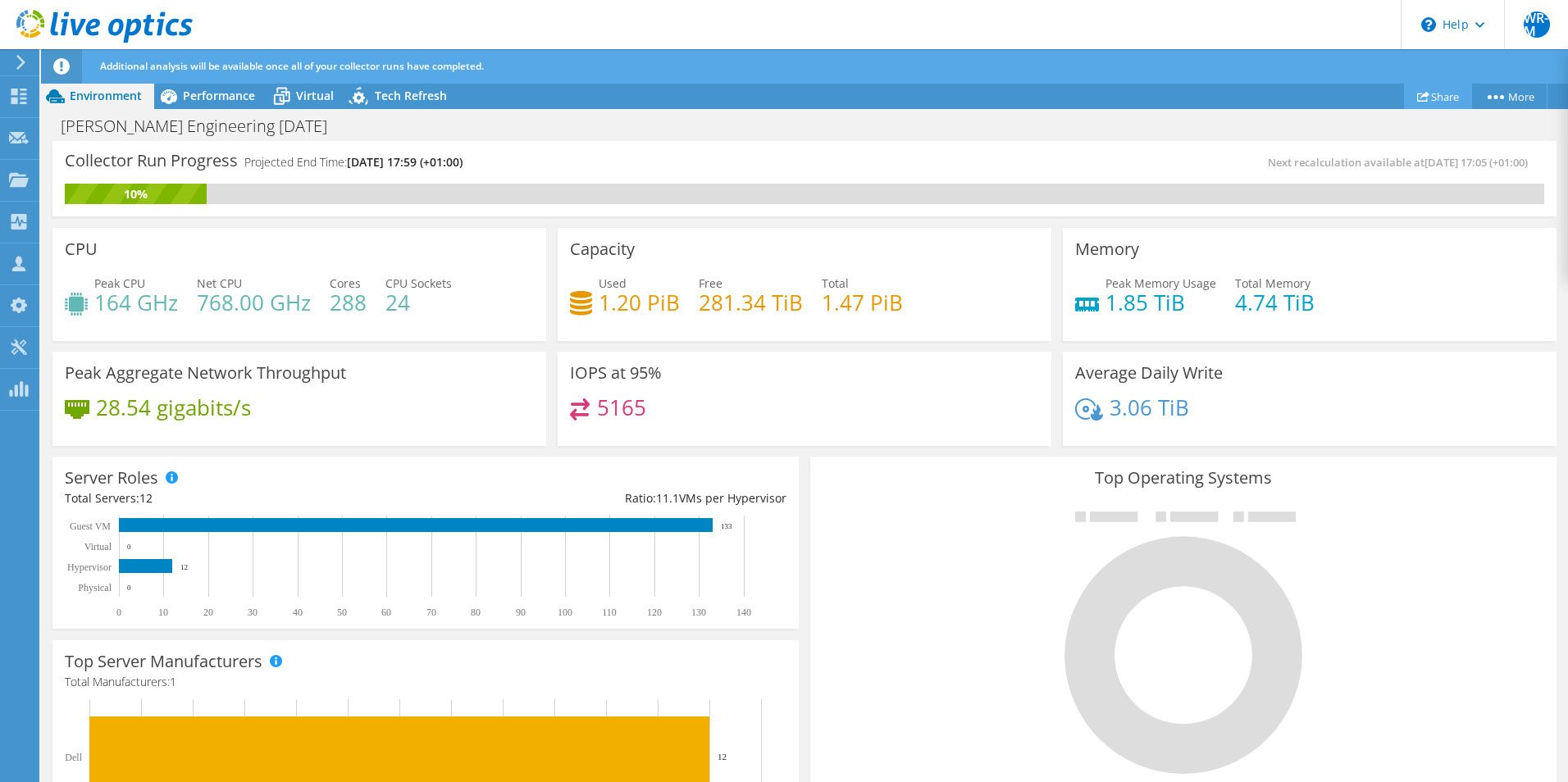
click at [1435, 101] on link "Share" at bounding box center [1438, 96] width 68 height 26
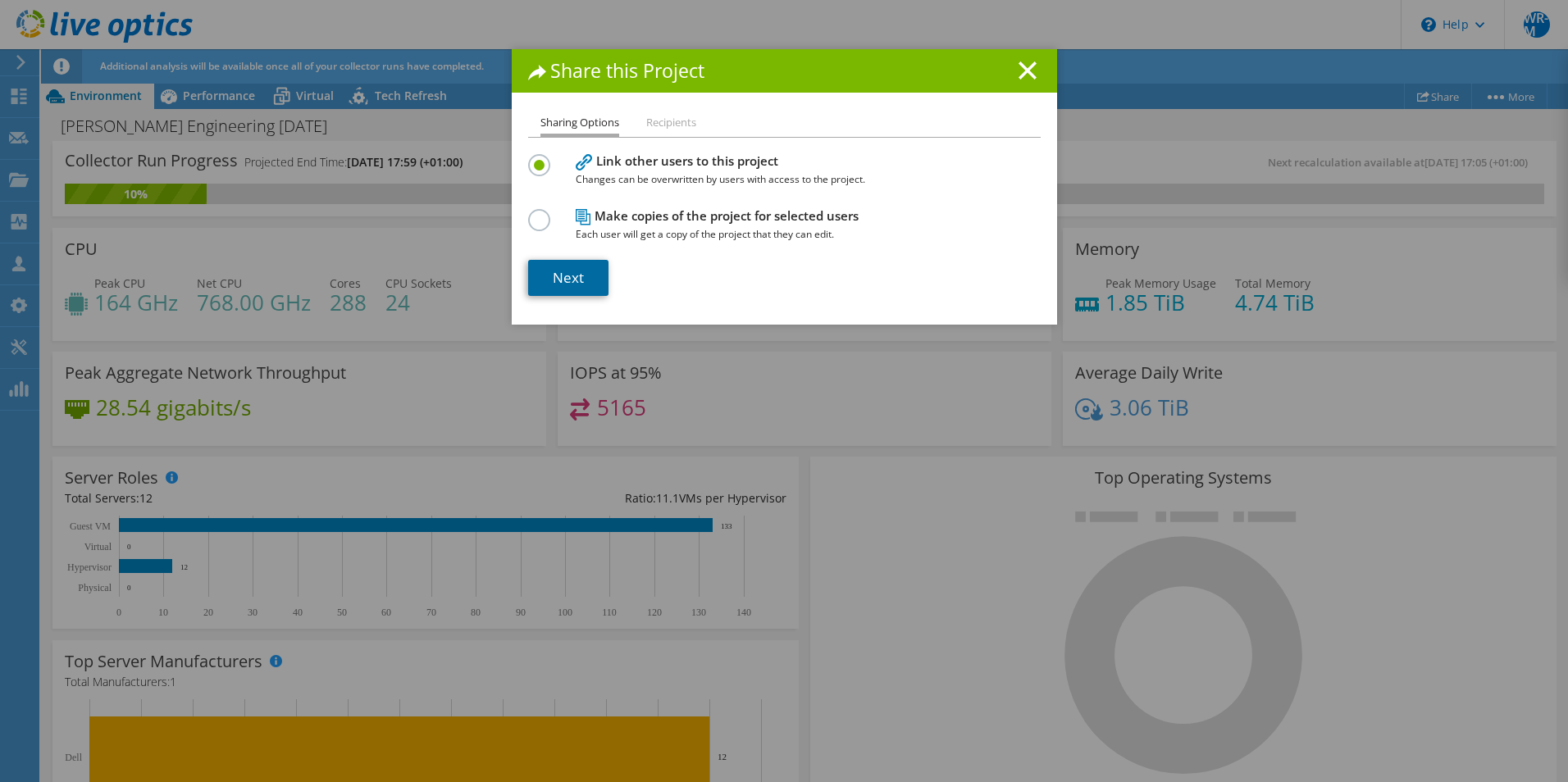
click at [557, 290] on link "Next" at bounding box center [568, 278] width 80 height 36
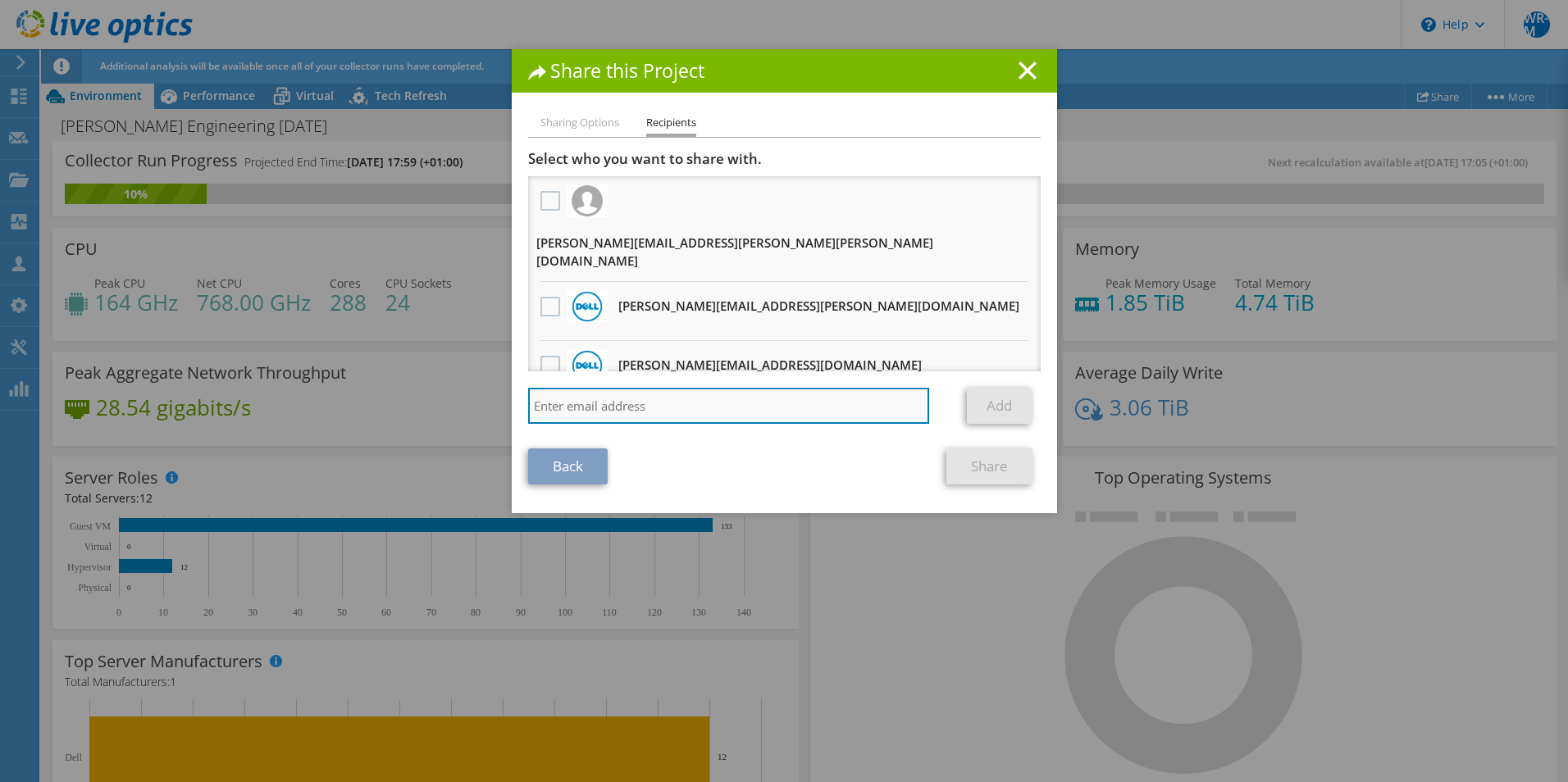
click at [736, 411] on input "search" at bounding box center [729, 405] width 401 height 36
paste input "[EMAIL_ADDRESS][DOMAIN_NAME]"
type input "[EMAIL_ADDRESS][DOMAIN_NAME]"
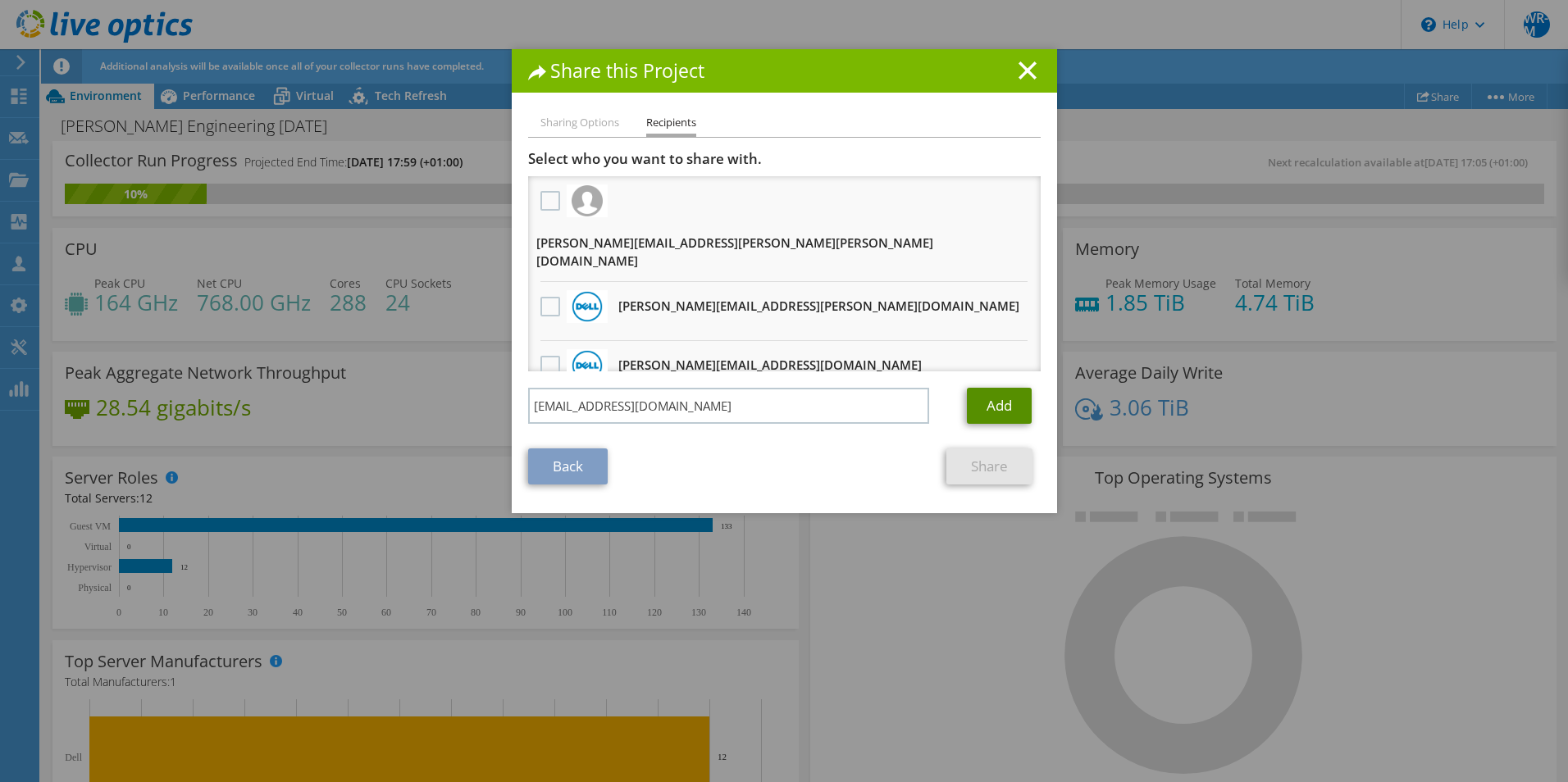
click at [968, 404] on link "Add" at bounding box center [999, 405] width 65 height 36
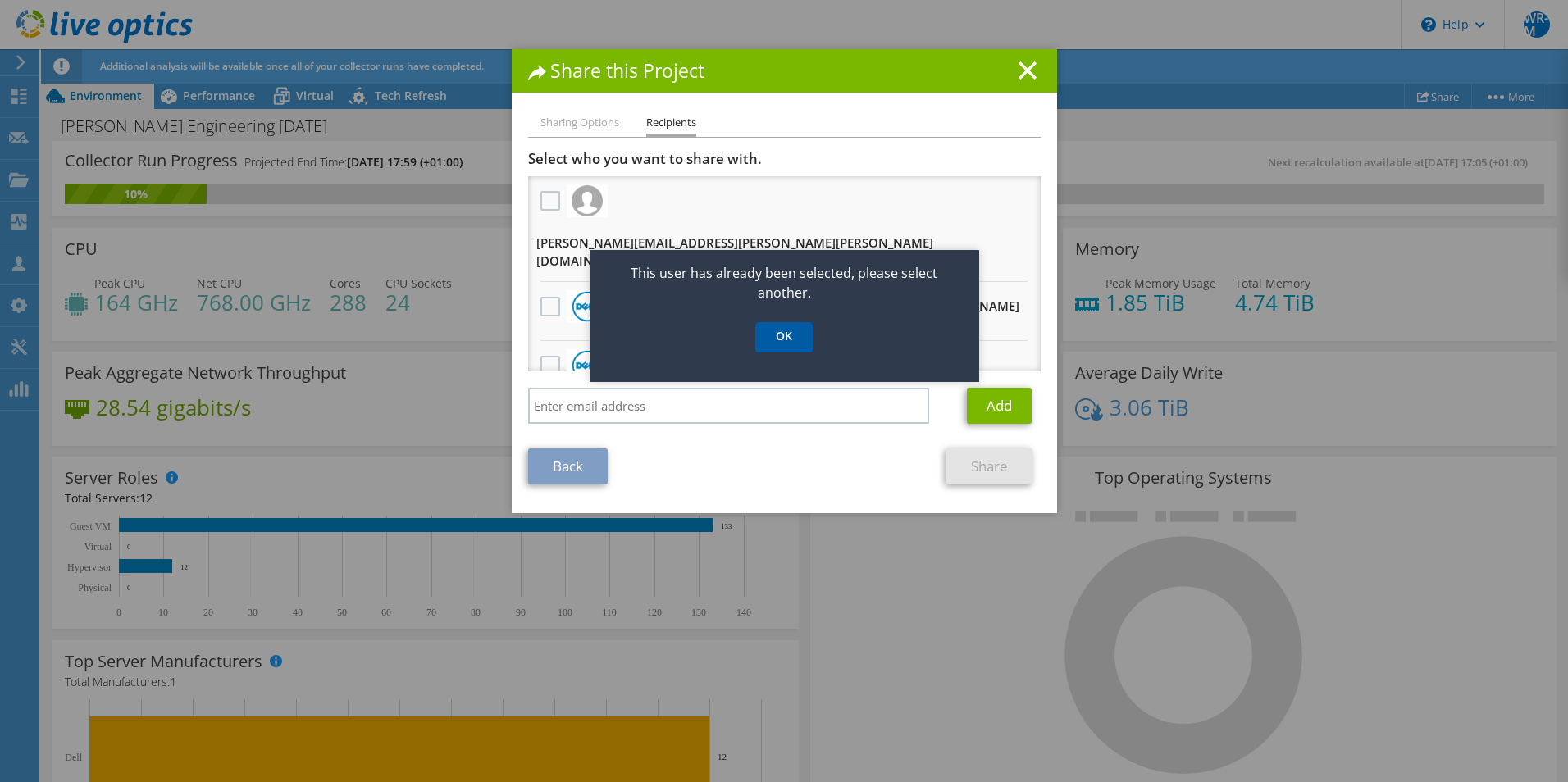
click at [786, 341] on link "OK" at bounding box center [783, 337] width 57 height 31
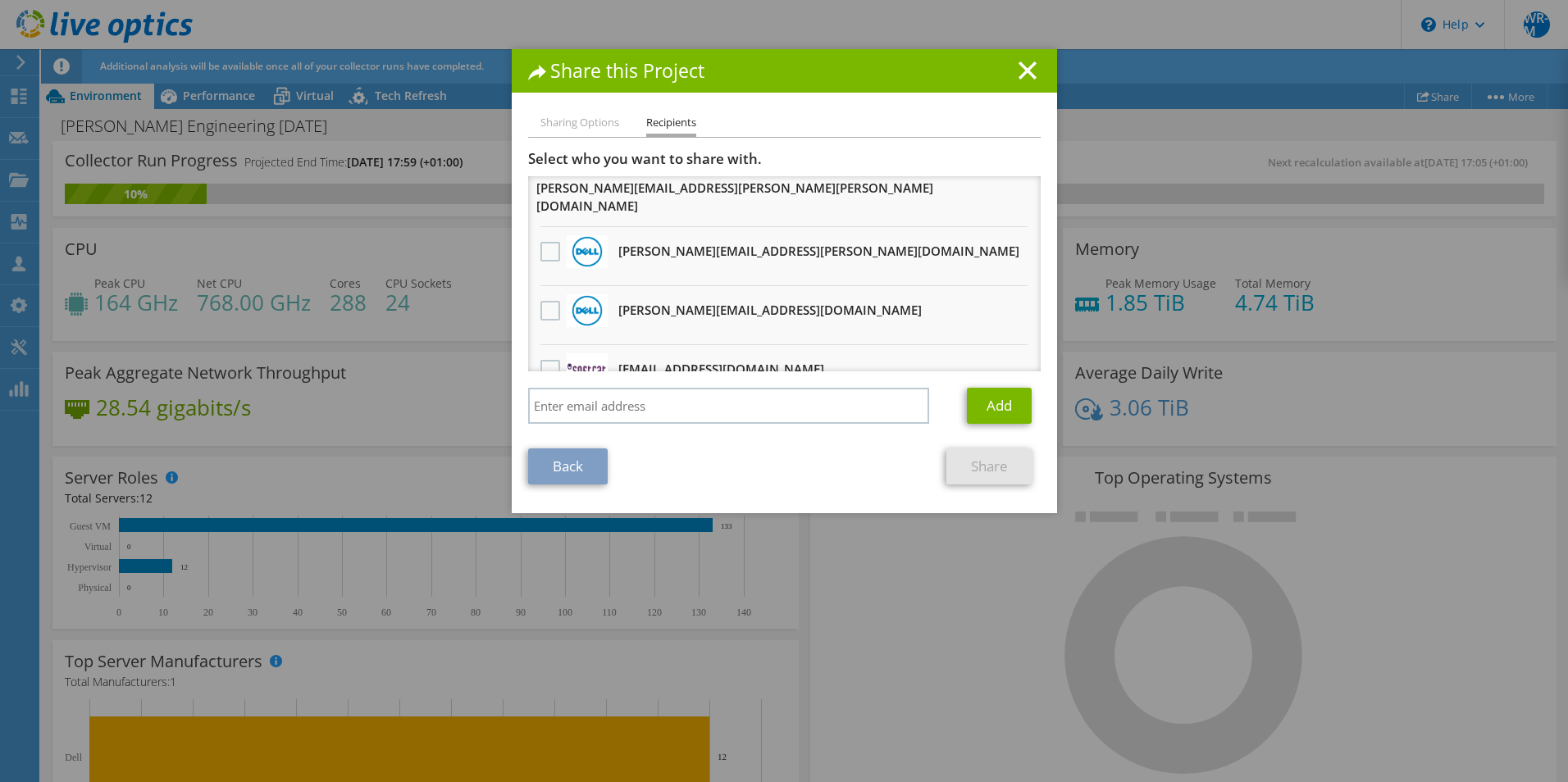
scroll to position [82, 0]
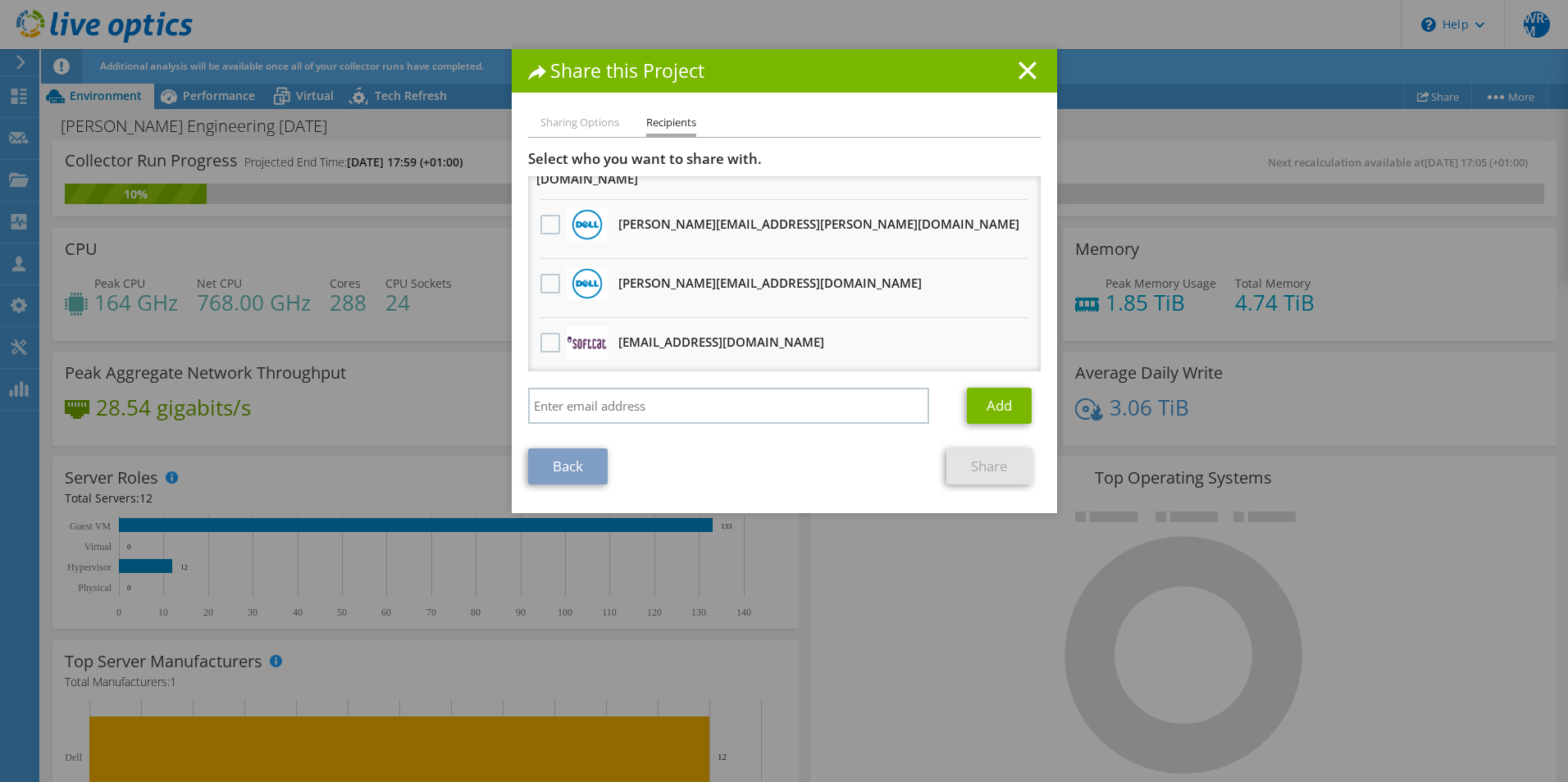
click at [718, 329] on h3 "[EMAIL_ADDRESS][DOMAIN_NAME] Will receive an anonymous copy" at bounding box center [722, 342] width 206 height 26
click at [536, 326] on div at bounding box center [550, 343] width 28 height 34
click at [540, 333] on label at bounding box center [552, 342] width 24 height 20
click at [0, 0] on input "checkbox" at bounding box center [0, 0] width 0 height 0
click at [988, 462] on link "Share" at bounding box center [989, 466] width 86 height 36
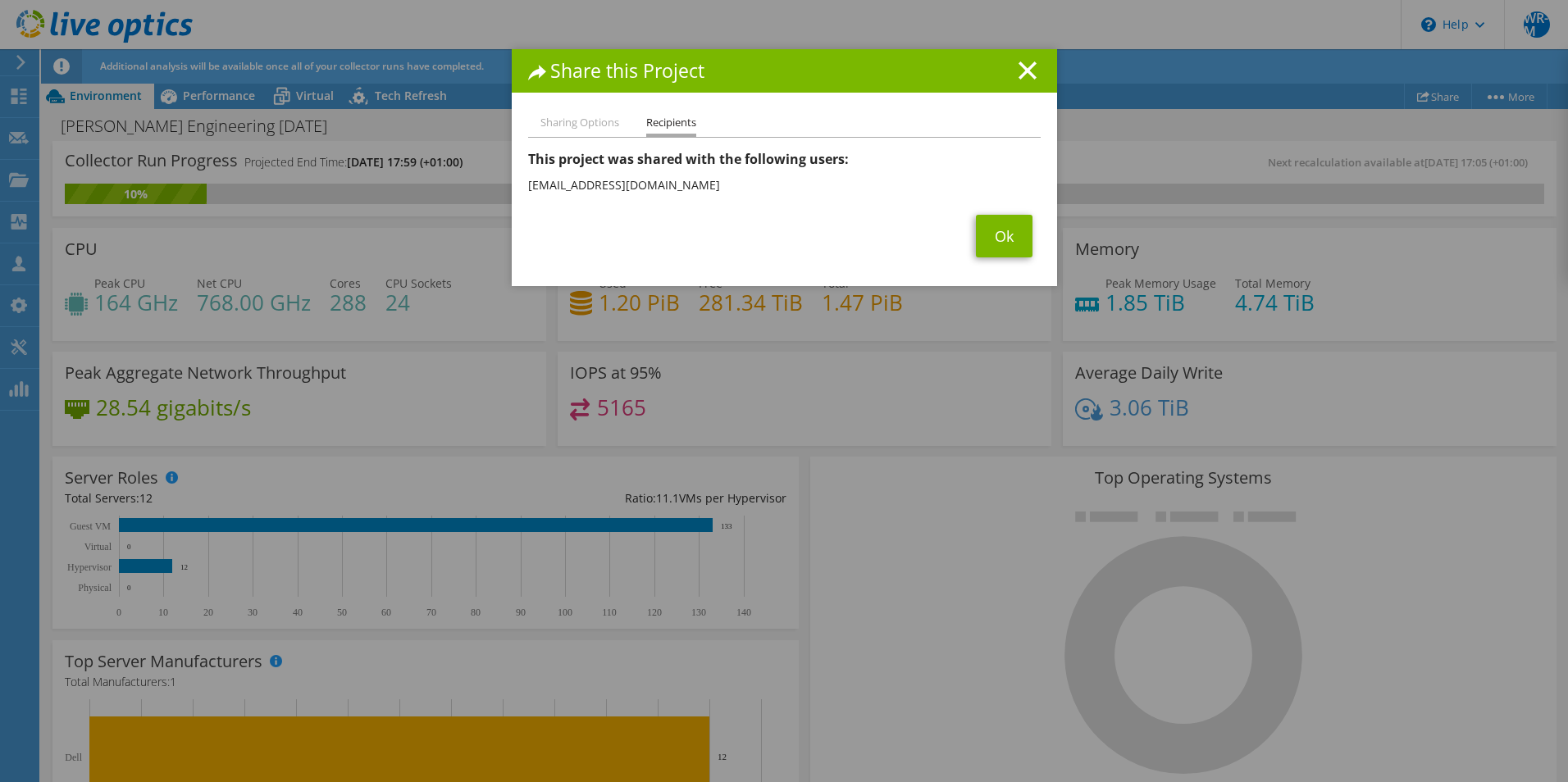
click at [1026, 247] on span "Ok" at bounding box center [1004, 236] width 73 height 43
click at [989, 231] on link "Ok" at bounding box center [1004, 236] width 56 height 43
